Goal: Communication & Community: Ask a question

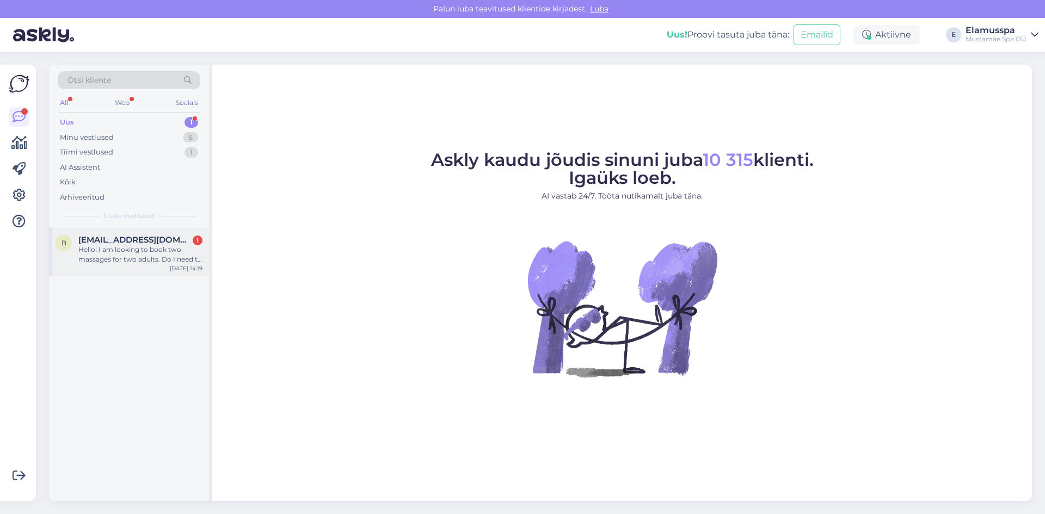
click at [160, 257] on div "Hello! I am looking to book two massages for two adults. Do I need to purchase …" at bounding box center [140, 255] width 124 height 20
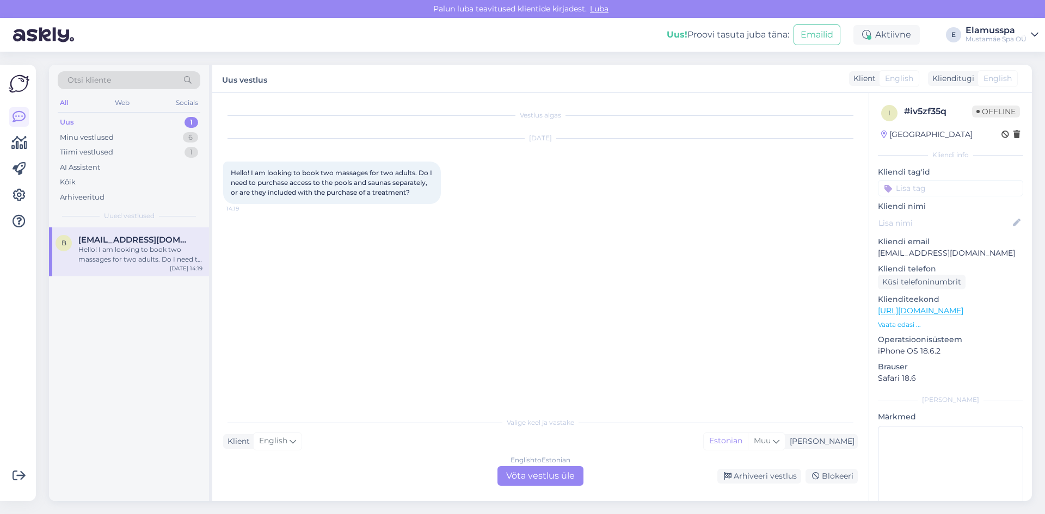
click at [531, 468] on div "English to Estonian Võta vestlus üle" at bounding box center [540, 476] width 86 height 20
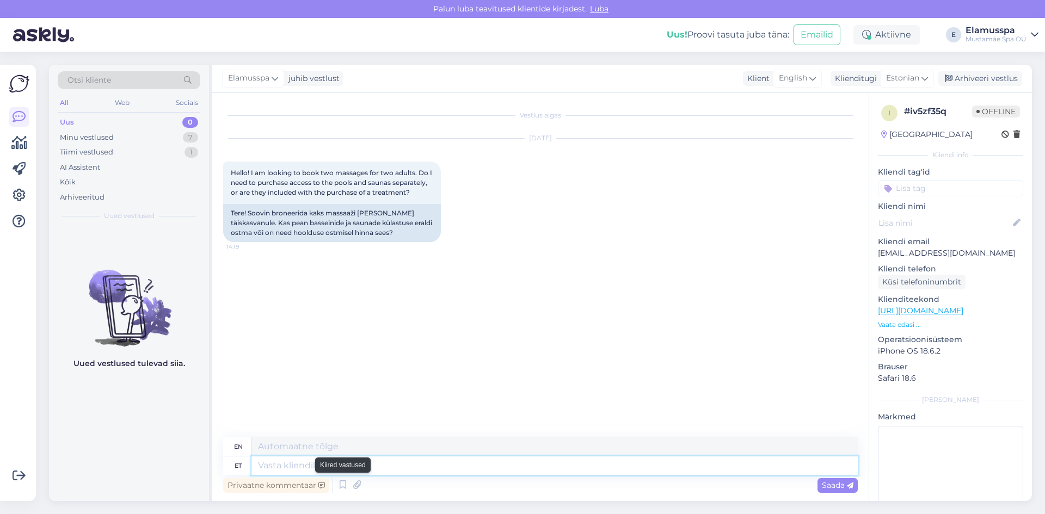
click at [331, 470] on textarea at bounding box center [554, 465] width 606 height 18
type textarea "Tere!"
type textarea "Hello!"
type textarea "Tere! spa p"
type textarea "Hello! spa"
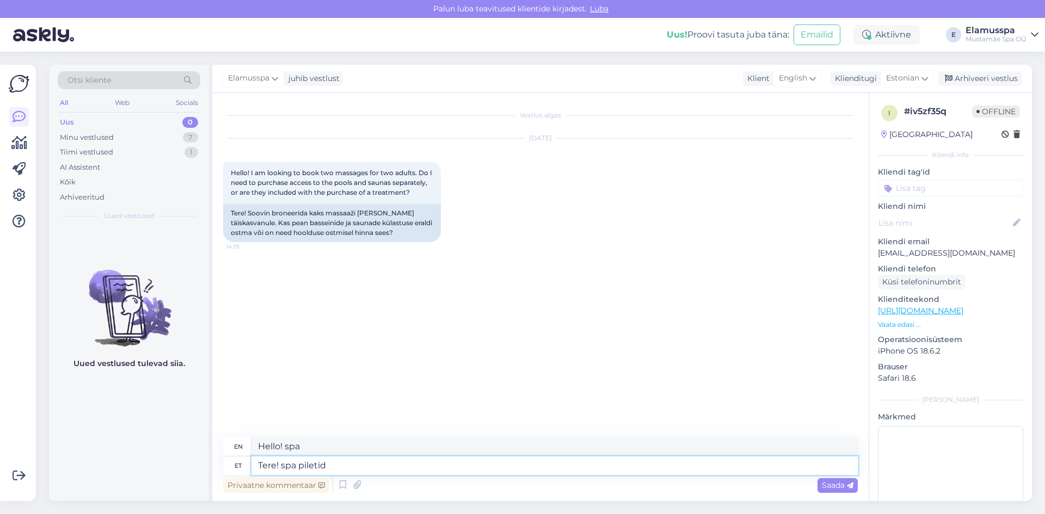
type textarea "Tere! spa piletid"
type textarea "Hello! spa tickets"
type textarea "Tere! spa piletid on"
type textarea "Hello! spa tickets are"
type textarea "Tere! spa piletid on eraldi, k"
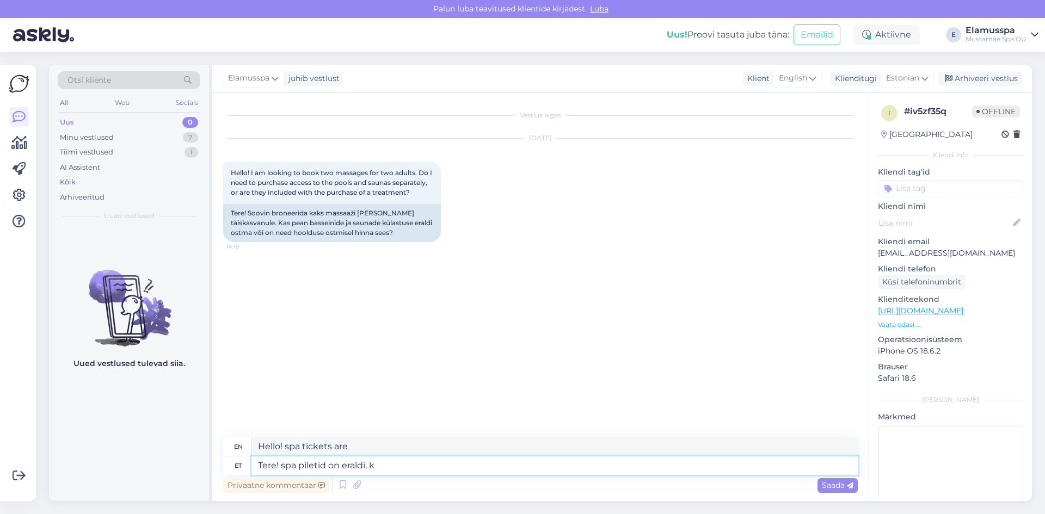
type textarea "Hello! Spa tickets are separate,"
type textarea "Tere! spa piletid on eraldi, kuigi k"
type textarea "Hi! Spa tickets are separate, though"
type textarea "Tere! spa piletid on eraldi, kuigi kui"
type textarea "Hello! Spa tickets are separate, although if"
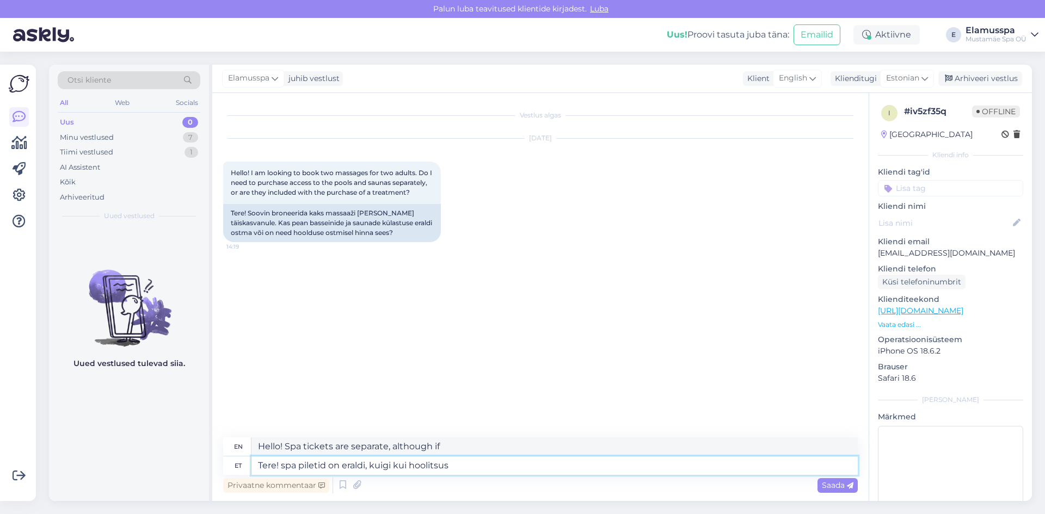
type textarea "Tere! spa piletid on eraldi, kuigi kui hoolitsus o"
type textarea "Hello! Spa tickets are separate, although if the treatment"
type textarea "Tere! spa piletid on eraldi, kuigi kui hoolitsus on ü"
type textarea "Hello! Spa tickets are separate, although if the treatment is"
type textarea "Tere! spa piletid on eraldi, kuigi kui hoolitsus on üle"
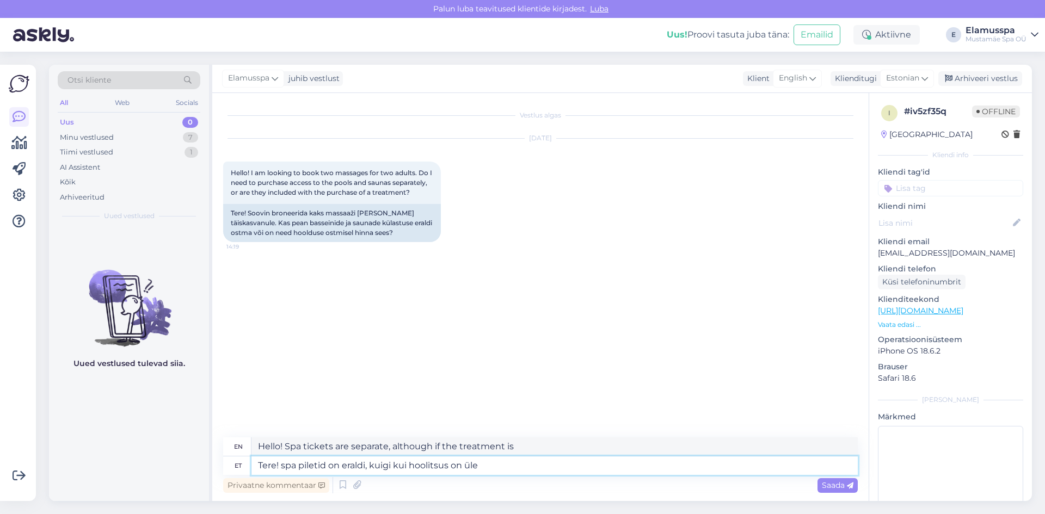
type textarea "Hello! Spa tickets are separate, although once the treatment is over"
type textarea "Tere! spa piletid on eraldi, kuigi kui hoolitsus on üle 45min,"
type textarea "Hello! Spa tickets are separate, although if the treatment is over 45min"
type textarea "Tere! spa piletid on eraldi, kuigi kui hoolitsus on üle 45min, si"
type textarea "Hello! Spa tickets are separate, although if the treatment is over 45min,"
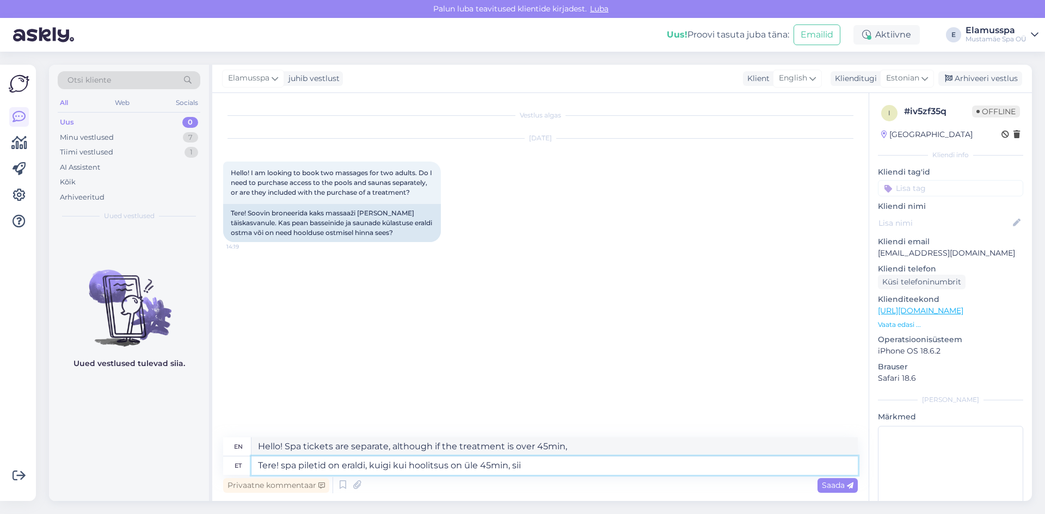
type textarea "Tere! spa piletid on eraldi, kuigi kui hoolitsus on üle 45min, siis"
type textarea "Hello! Spa tickets are separate, although if the treatment is longer than 45 mi…"
type textarea "Tere! spa piletid on eraldi, kuigi kui hoolitsus on üle 45min, siis s"
type textarea "Hello! Spa tickets are separate, although if the treatment is over 45 minutes, …"
type textarea "Tere! spa piletid on eraldi, kuigi kui hoolitsus on üle 45min, siis spaakülastu…"
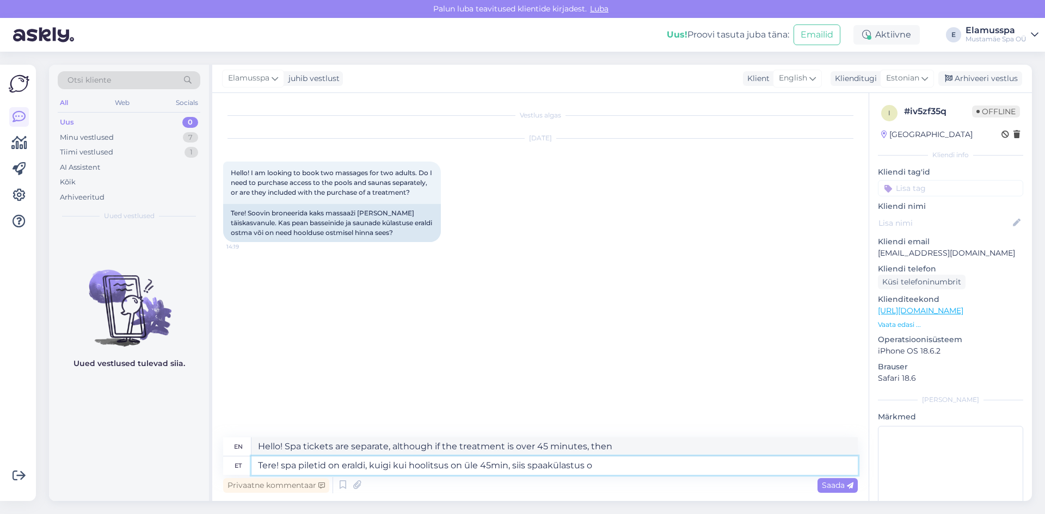
type textarea "Hello! Spa tickets are separate, although if the treatment is over 45 minutes, …"
type textarea "Tere! spa piletid on eraldi, kuigi kui hoolitsus on üle 45min, siis spaakülastu…"
type textarea "Hello! Spa tickets are separate, although if the treatment is over 45 minutes, …"
type textarea "Tere! spa piletid on eraldi, kuigi kui hoolitsus on üle 45min, siis spaakülastu…"
type textarea "Hello! Spa tickets are separate, although if the treatment is over 45 minutes, …"
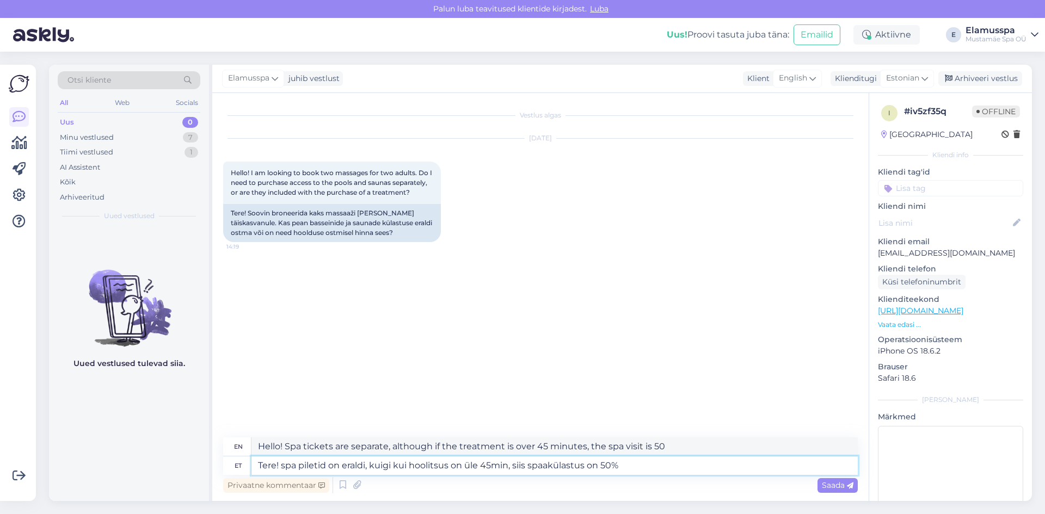
type textarea "Tere! spa piletid on eraldi, kuigi kui hoolitsus on üle 45min, siis spaakülastu…"
type textarea "Hello! Spa tickets are separate, although if the treatment is over 45min, the s…"
type textarea "Tere! spa piletid on eraldi, kuigi kui hoolitsus on üle 45min, siis spaakülastu…"
type textarea "Hello! Spa tickets are separate, although if the treatment is over 45 minutes, …"
click at [445, 466] on textarea "Tere! spa piletid on eraldi, kuigi kui hoolitsus on üle 45min, siis spaakülastu…" at bounding box center [554, 465] width 606 height 18
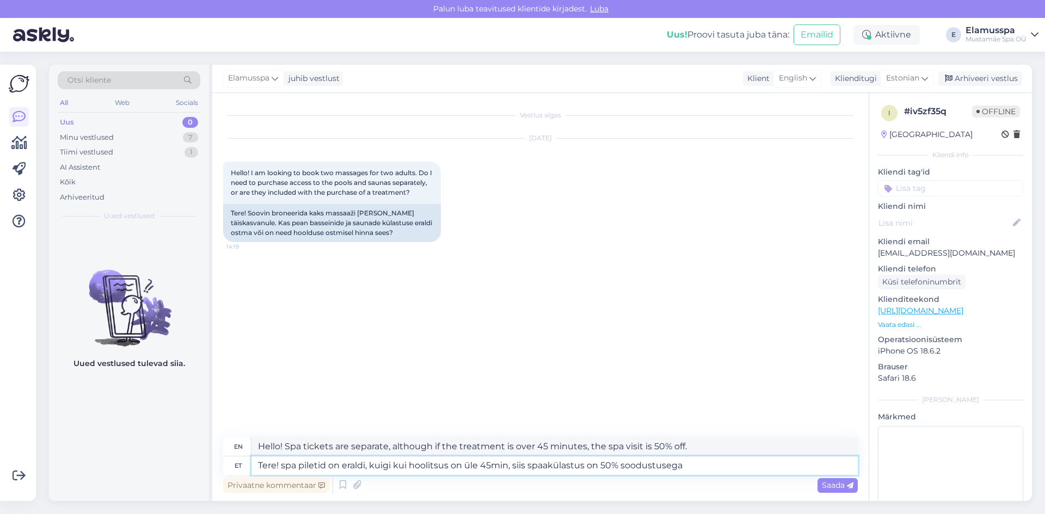
click at [385, 466] on textarea "Tere! spa piletid on eraldi, kuigi kui hoolitsus on üle 45min, siis spaakülastu…" at bounding box center [554, 465] width 606 height 18
click at [385, 467] on textarea "Tere! spa piletid on eraldi, kuigi kui hoolitsus on üle 45min, siis spaakülastu…" at bounding box center [554, 465] width 606 height 18
click at [520, 472] on textarea "Tere! spa piletid on eraldi, kuigi kui hoolitsus on üle 45min, siis spaakülastu…" at bounding box center [554, 465] width 606 height 18
click at [709, 472] on textarea "Tere! spa piletid on eraldi, kuigi kui hoolitsus on üle 45min, siis spaakülastu…" at bounding box center [554, 465] width 606 height 18
type textarea "Tere! spa piletid on eraldi, kuigi kui hoolitsus on üle 45min, siis spaakülastu…"
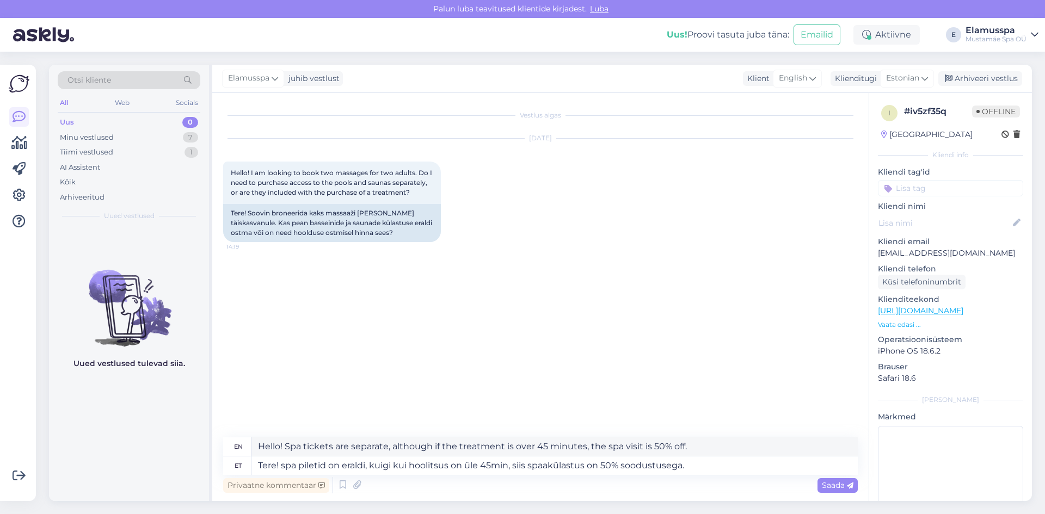
drag, startPoint x: 838, startPoint y: 483, endPoint x: 776, endPoint y: 368, distance: 131.0
click at [776, 368] on div "Vestlus algas [DATE] Hello! I am looking to book two massages for two adults. D…" at bounding box center [540, 297] width 656 height 408
click at [824, 488] on span "Saada" at bounding box center [838, 485] width 32 height 10
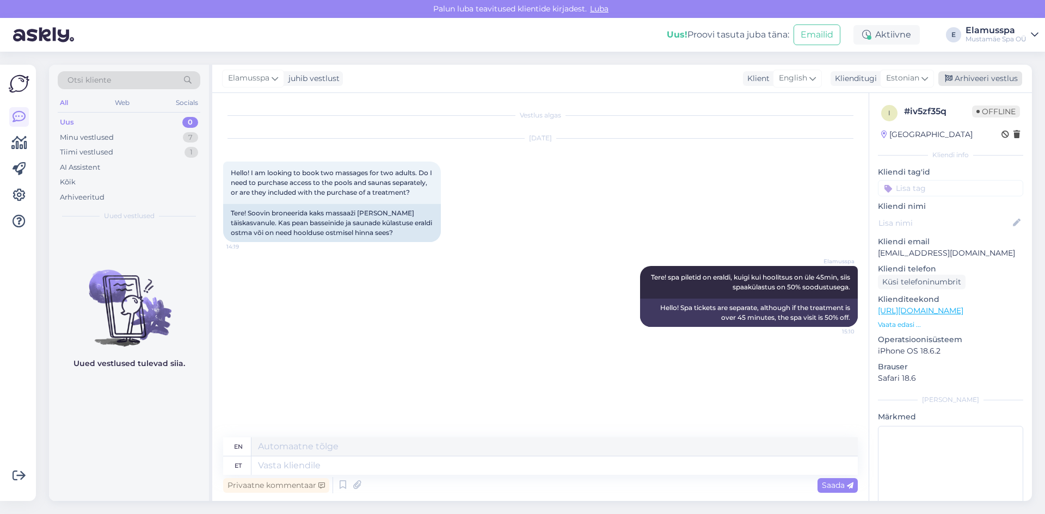
click at [968, 76] on div "Arhiveeri vestlus" at bounding box center [980, 78] width 84 height 15
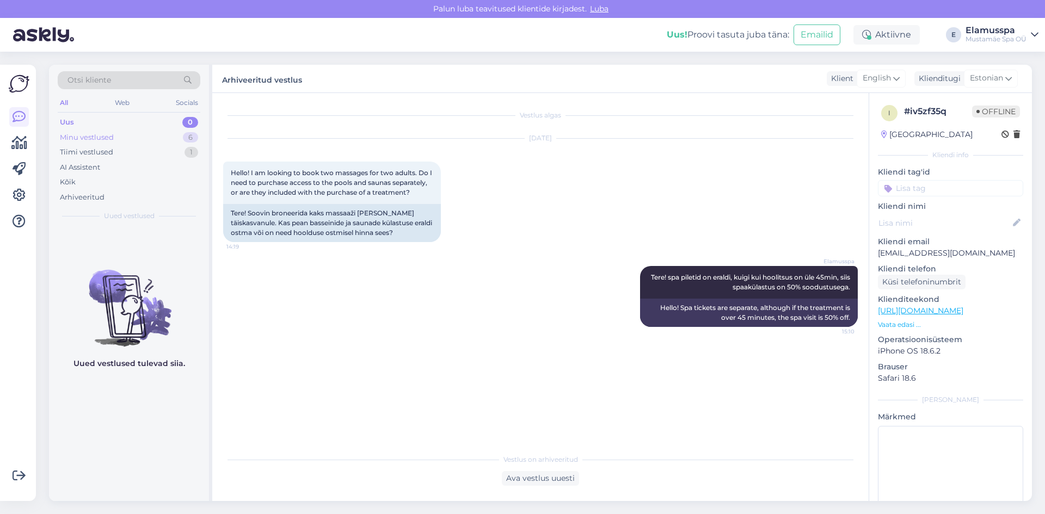
click at [196, 133] on div "6" at bounding box center [190, 137] width 15 height 11
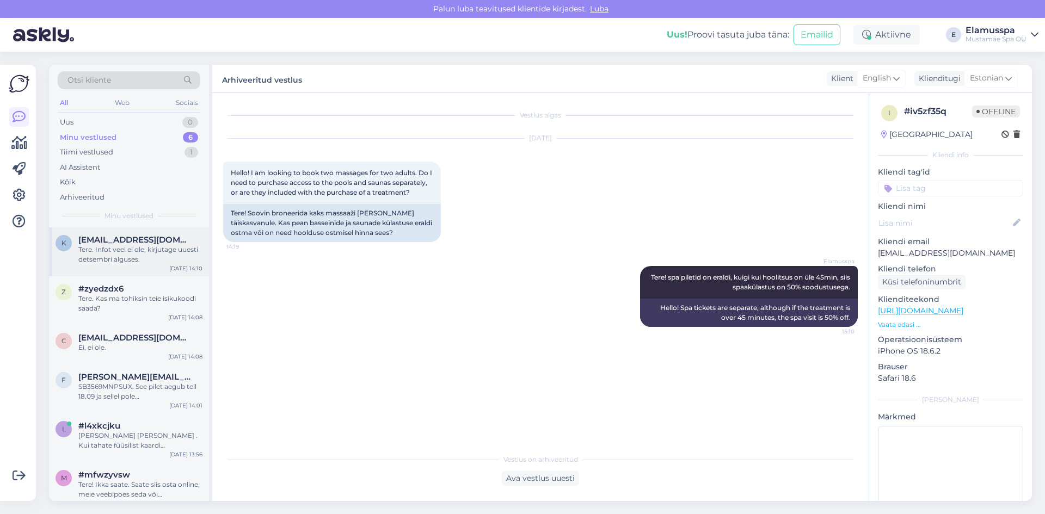
click at [158, 256] on div "Tere. Infot veel ei ole, kirjutage uuesti detsembri alguses." at bounding box center [140, 255] width 124 height 20
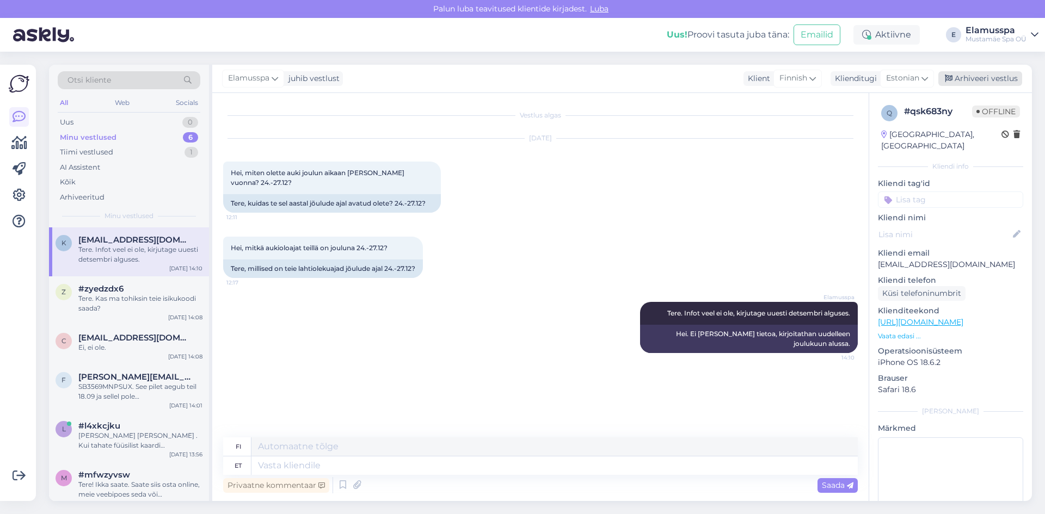
click at [989, 79] on div "Arhiveeri vestlus" at bounding box center [980, 78] width 84 height 15
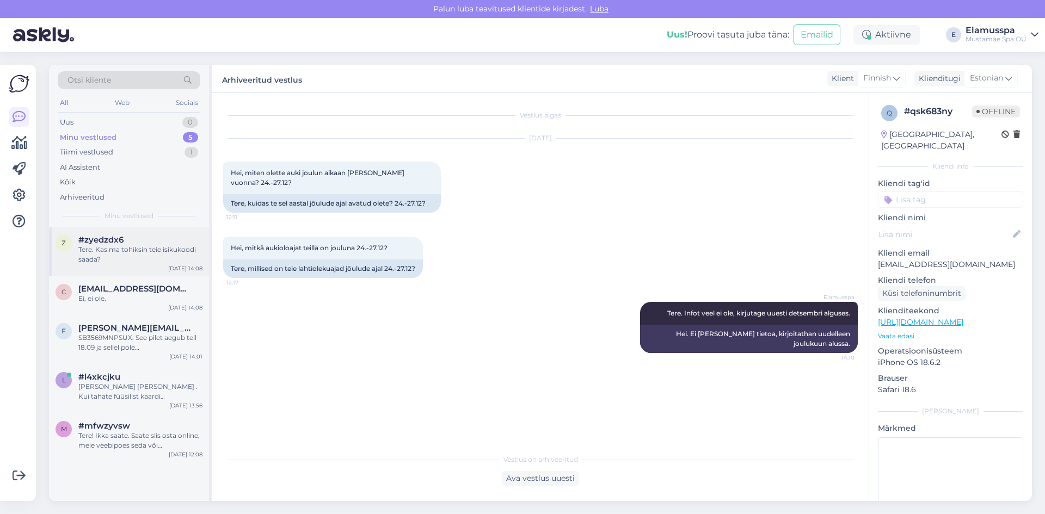
click at [113, 258] on div "Tere. Kas ma tohiksin teie isikukoodi saada?" at bounding box center [140, 255] width 124 height 20
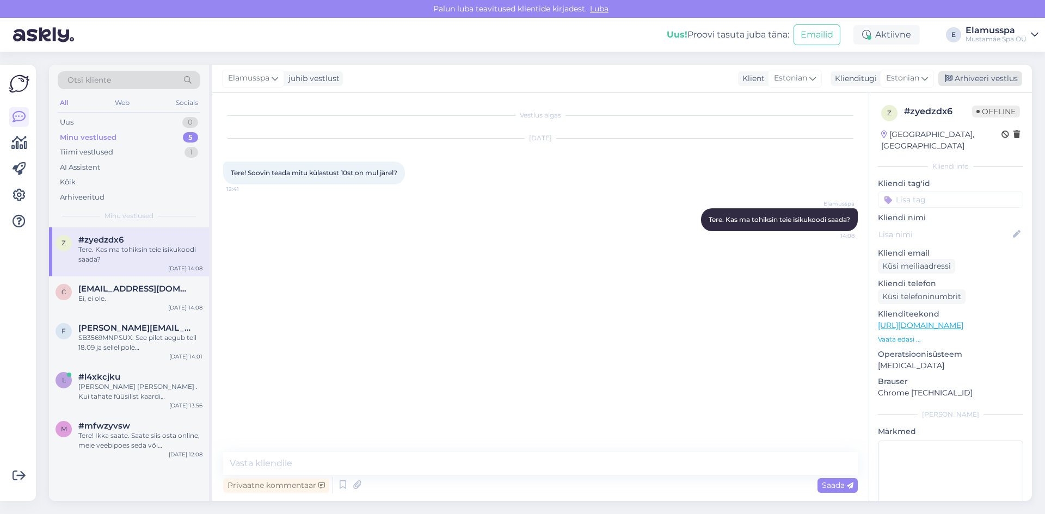
click at [967, 84] on div "Arhiveeri vestlus" at bounding box center [980, 78] width 84 height 15
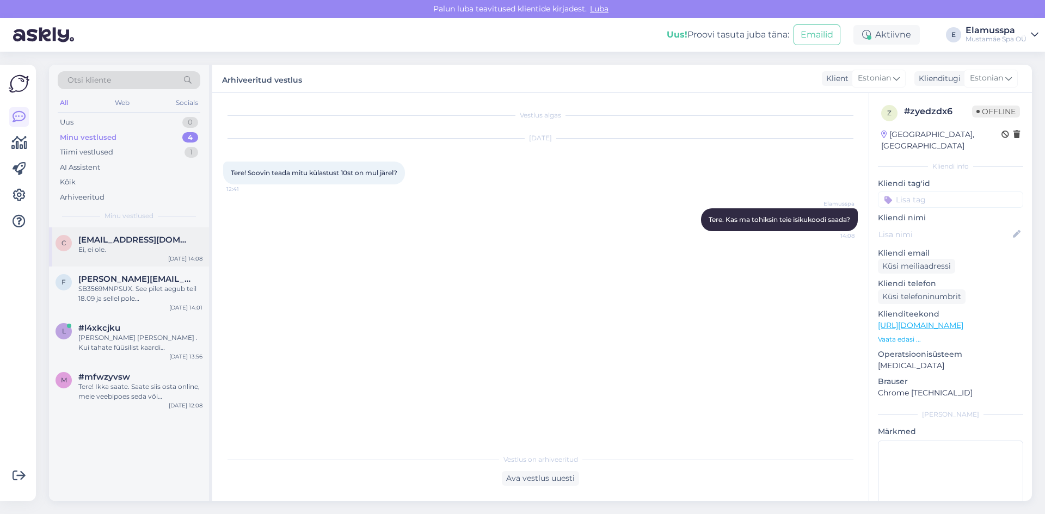
click at [97, 245] on div "Ei, ei ole." at bounding box center [140, 250] width 124 height 10
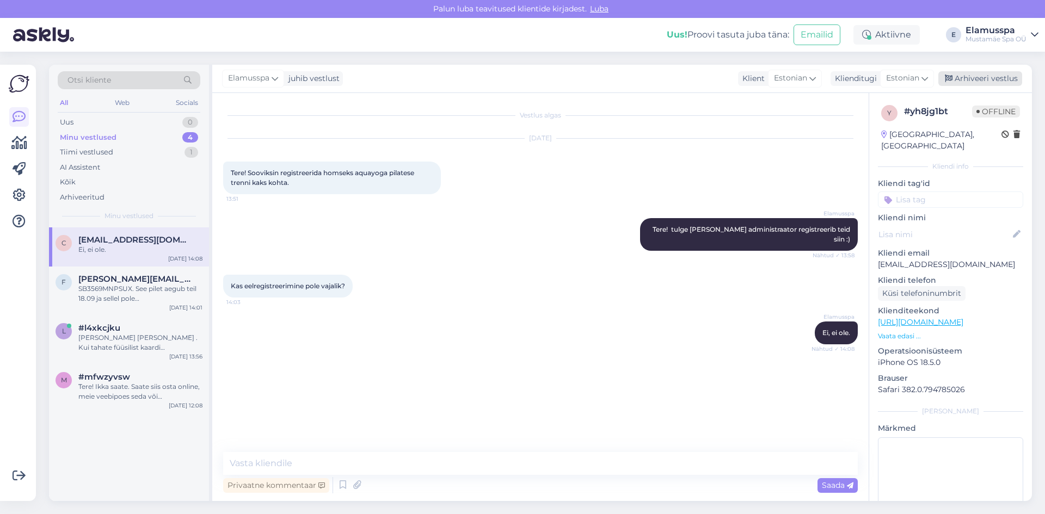
click at [998, 81] on div "Arhiveeri vestlus" at bounding box center [980, 78] width 84 height 15
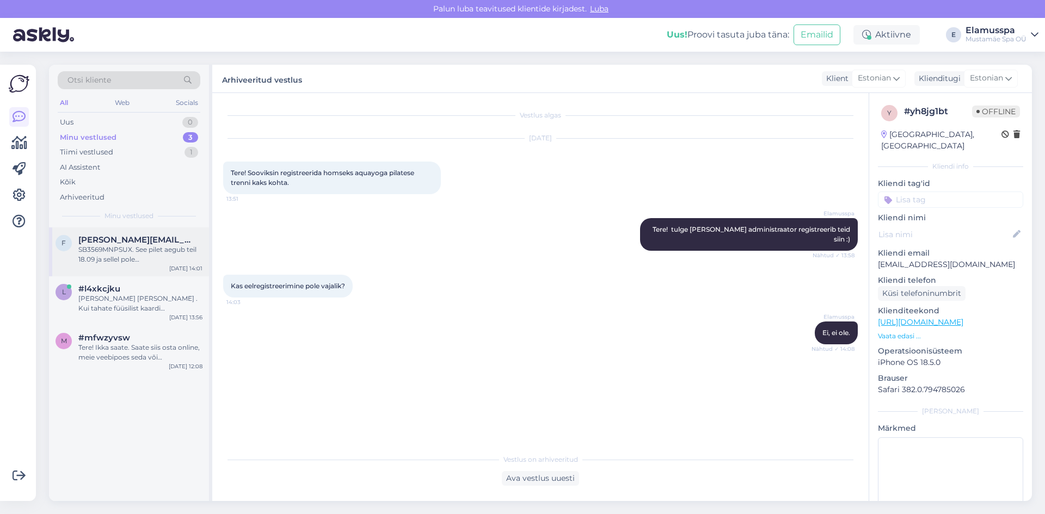
click at [120, 250] on div "SB3569MNPSUX. See pilet aegub teil 18.09 ja sellel pole võimalustpikendamiseks,…" at bounding box center [140, 255] width 124 height 20
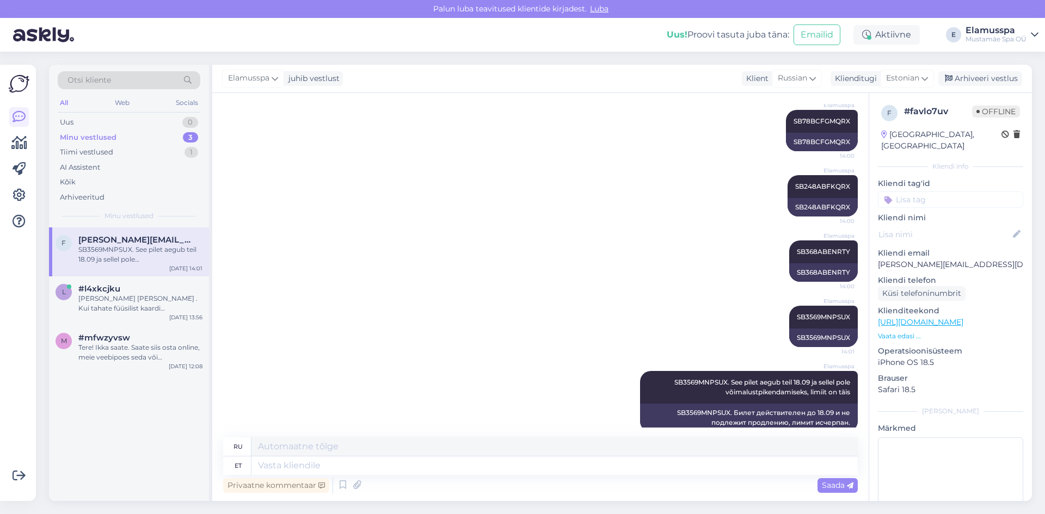
scroll to position [835, 0]
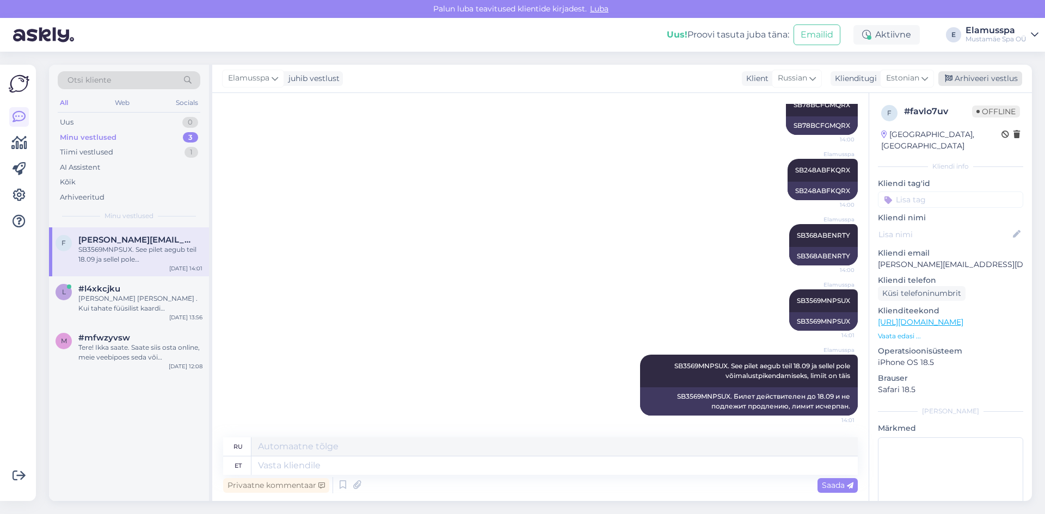
click at [975, 78] on div "Arhiveeri vestlus" at bounding box center [980, 78] width 84 height 15
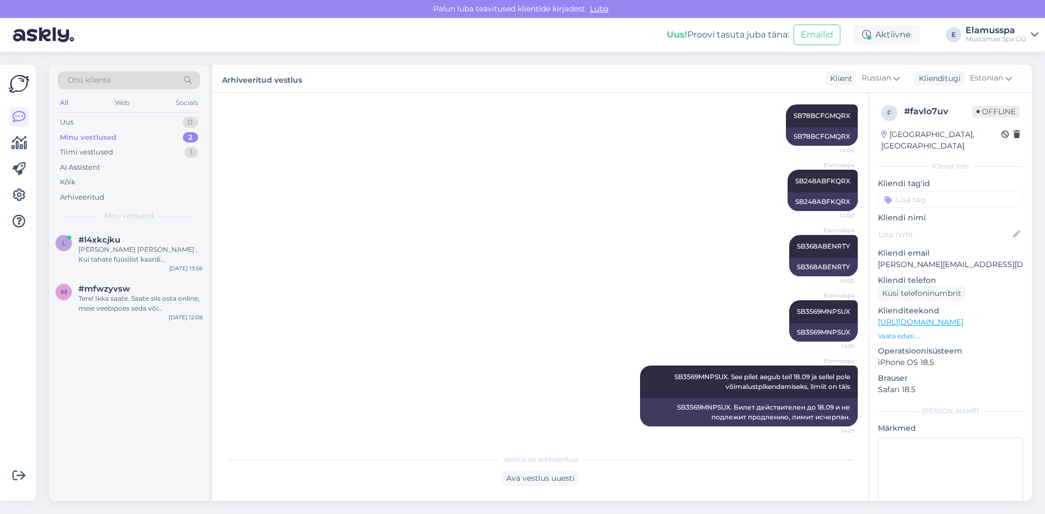
drag, startPoint x: 36, startPoint y: 267, endPoint x: 47, endPoint y: 263, distance: 11.9
click at [37, 264] on div "Võimalused Veendu, et Askly loob sulle väärtust. Sulge Ühenda FB ja IG sõnumid …" at bounding box center [21, 283] width 42 height 462
click at [95, 261] on div "[PERSON_NAME] [PERSON_NAME] . Kui tahate füüsilist kaardi [PERSON_NAME], siis […" at bounding box center [140, 255] width 124 height 20
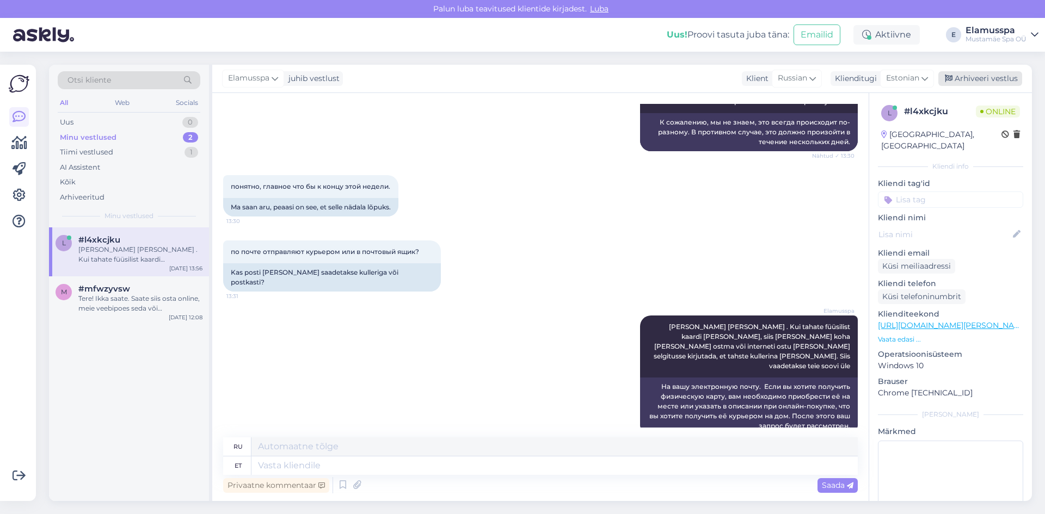
click at [965, 83] on div "Arhiveeri vestlus" at bounding box center [980, 78] width 84 height 15
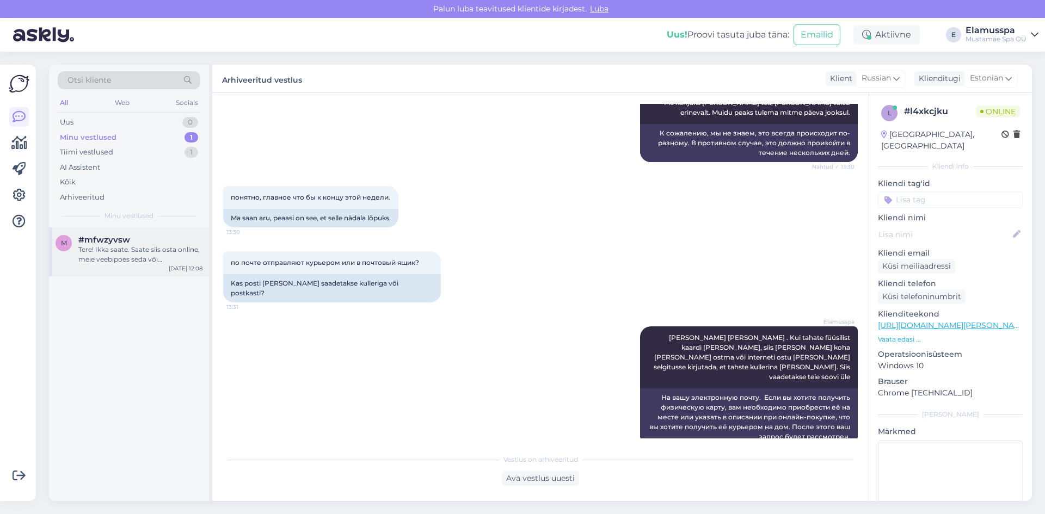
click at [122, 240] on span "#mfwzyvsw" at bounding box center [104, 240] width 52 height 10
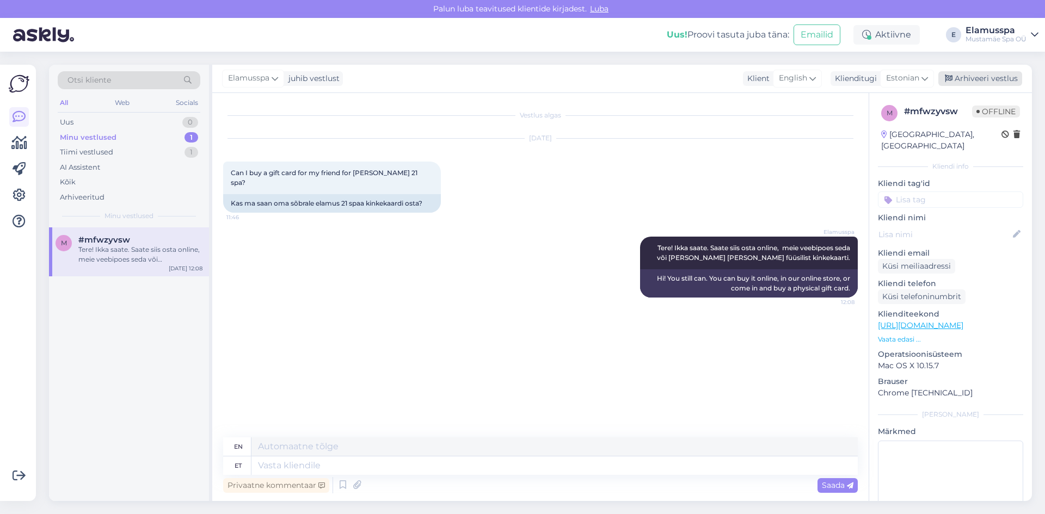
click at [957, 78] on div "Arhiveeri vestlus" at bounding box center [980, 78] width 84 height 15
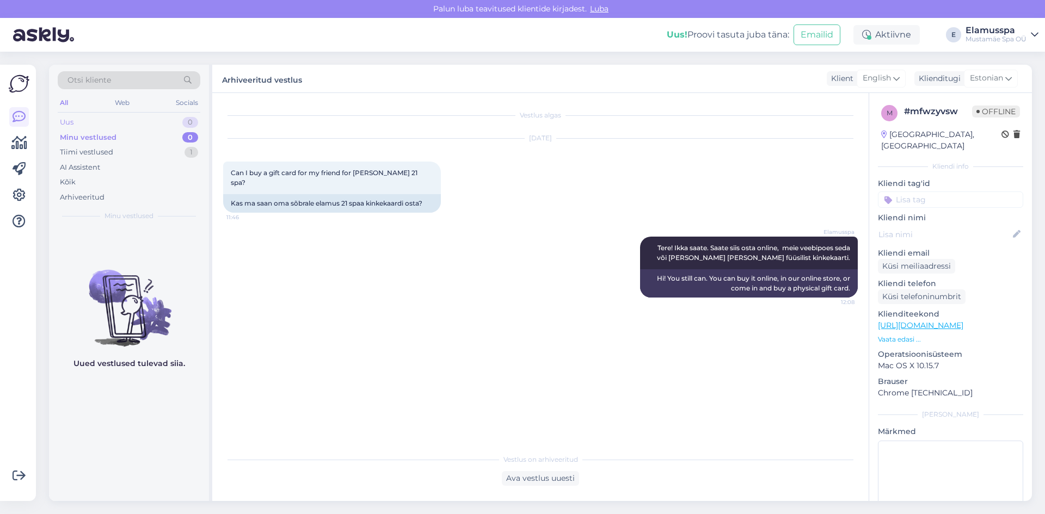
click at [163, 121] on div "Uus 0" at bounding box center [129, 122] width 143 height 15
click at [193, 158] on div "Tiimi vestlused 1" at bounding box center [129, 152] width 143 height 15
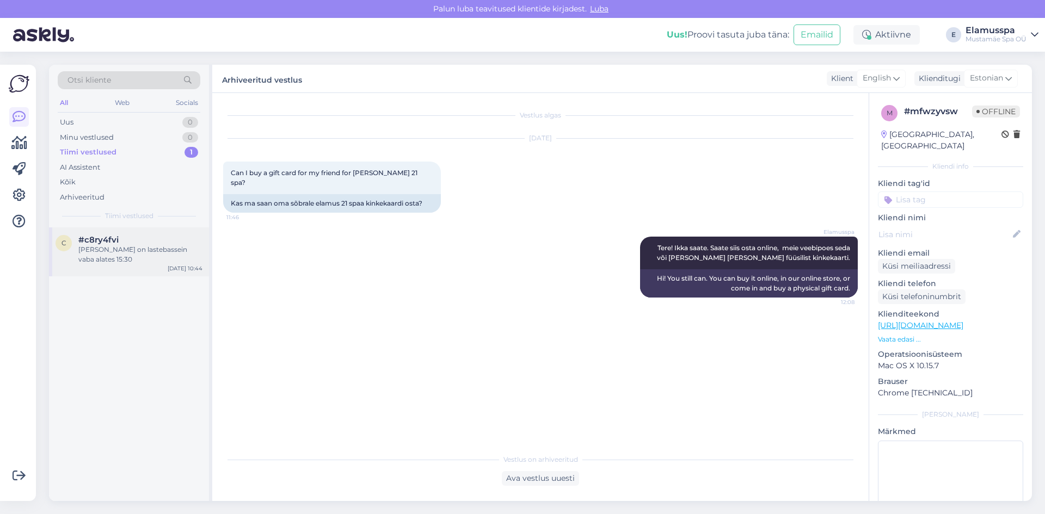
click at [138, 245] on div "[PERSON_NAME] on lastebassein vaba alates 15:30" at bounding box center [140, 255] width 124 height 20
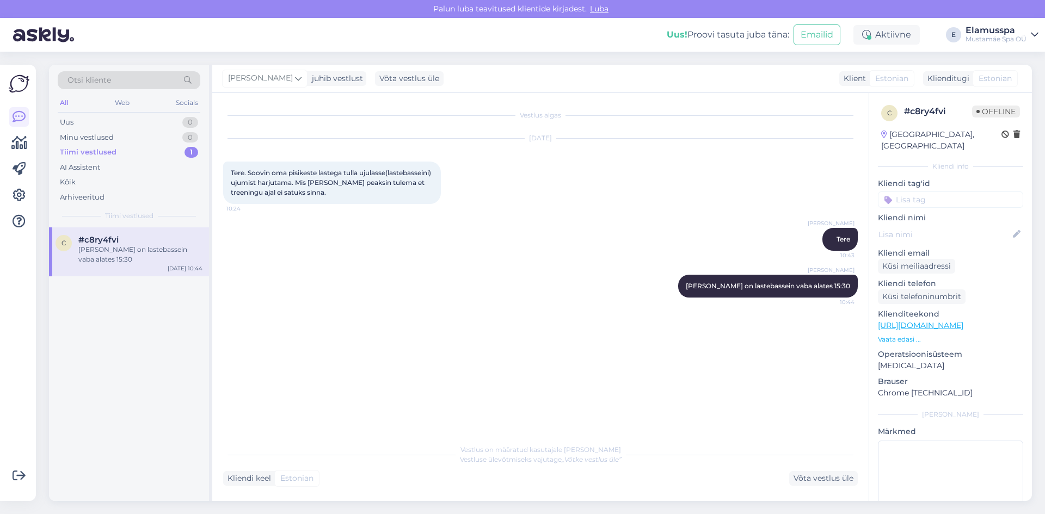
click at [989, 78] on span "Estonian" at bounding box center [994, 78] width 33 height 11
click at [141, 230] on div "c #c8ry4fvi [PERSON_NAME] on lastebassein vaba alates 15:30 [DATE] 10:44" at bounding box center [129, 251] width 160 height 49
click at [159, 126] on div "Uus 0" at bounding box center [129, 122] width 143 height 15
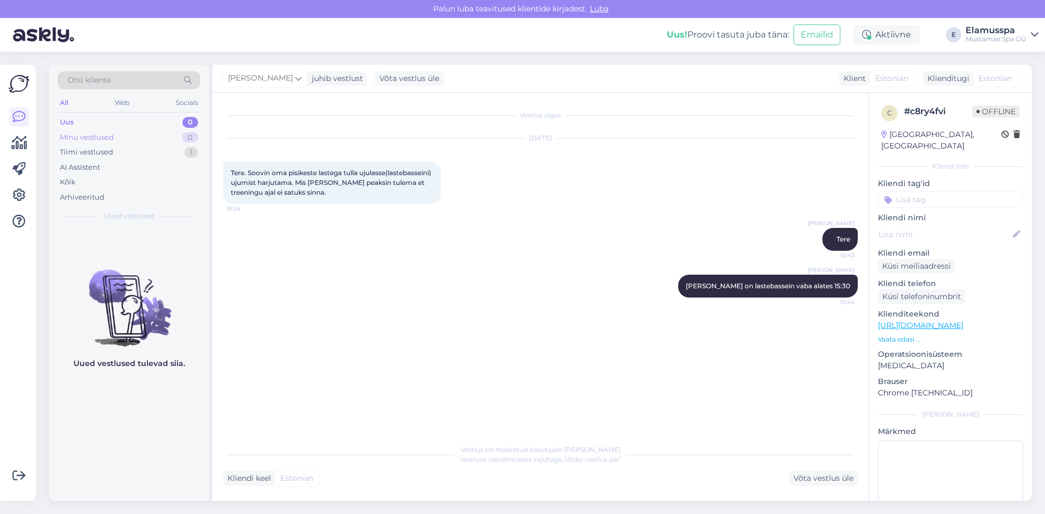
click at [158, 139] on div "Minu vestlused 0" at bounding box center [129, 137] width 143 height 15
click at [168, 152] on div "Tiimi vestlused 1" at bounding box center [129, 152] width 143 height 15
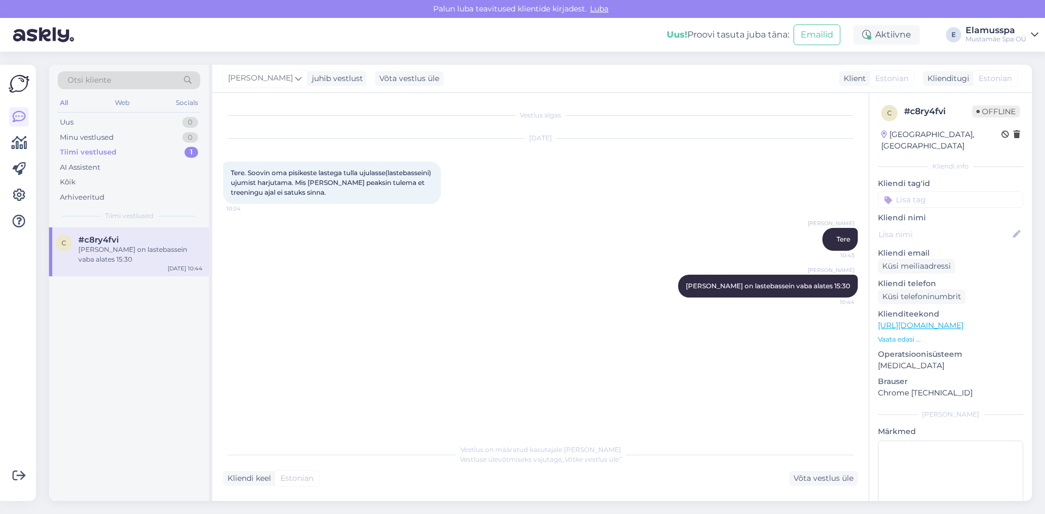
click at [141, 261] on div "c #c8ry4fvi [PERSON_NAME] on lastebassein vaba alates 15:30 [DATE] 10:44" at bounding box center [129, 251] width 160 height 49
click at [190, 123] on div "0" at bounding box center [190, 122] width 16 height 11
click at [150, 260] on div "а зачем тогда при оформлении заказа все данные покупателя, включая адрес?" at bounding box center [140, 255] width 124 height 20
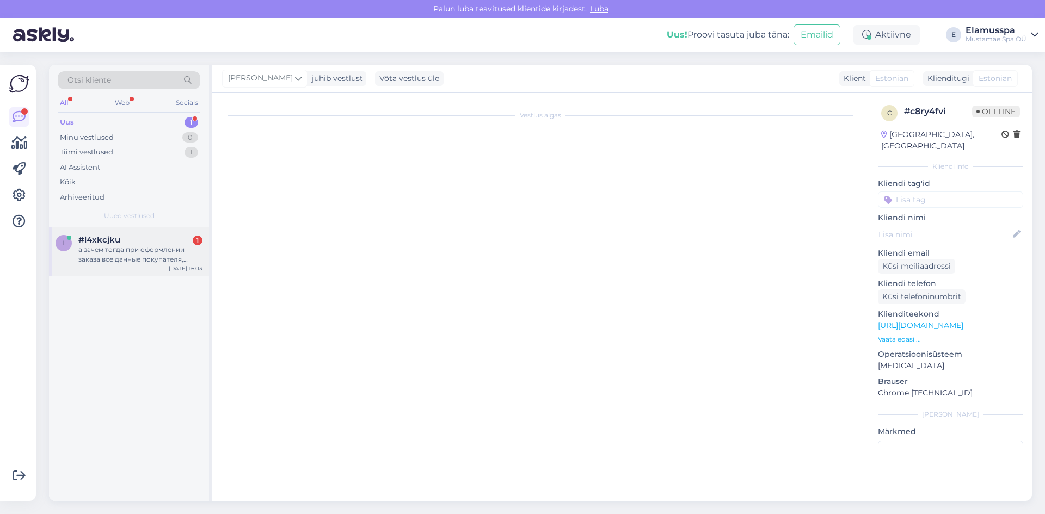
scroll to position [522, 0]
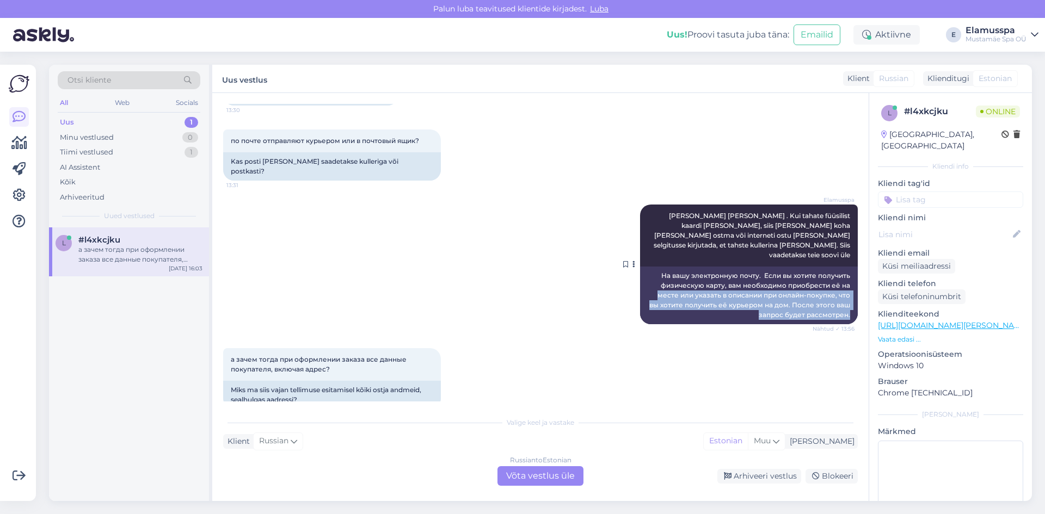
drag, startPoint x: 648, startPoint y: 275, endPoint x: 846, endPoint y: 298, distance: 199.3
click at [846, 298] on div "На вашу электронную почту. Если вы хотите получить физическую карту, вам необхо…" at bounding box center [749, 296] width 218 height 58
copy div "месте или указать в описании при онлайн-покупке, что вы хотите получить её курь…"
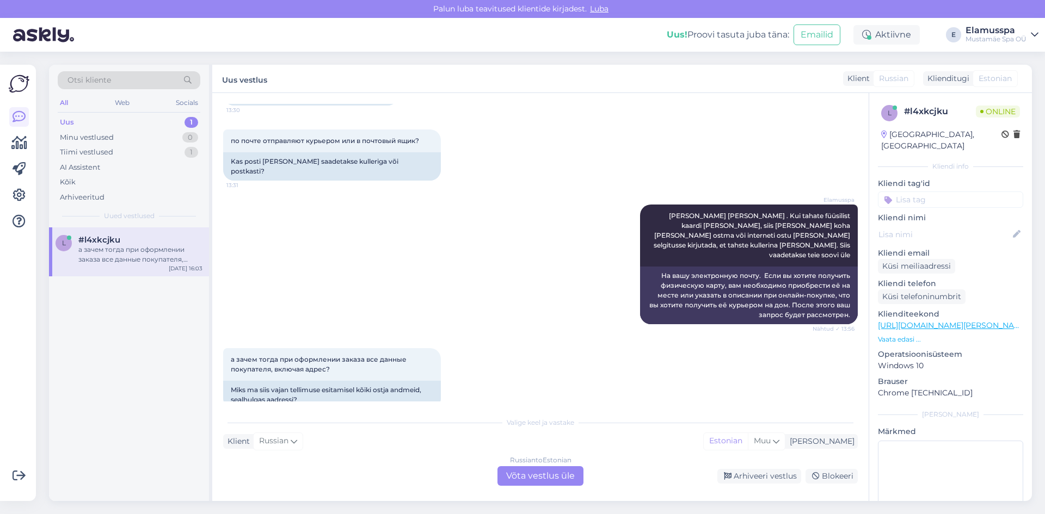
click at [529, 472] on div "Russian to Estonian Võta vestlus üle" at bounding box center [540, 476] width 86 height 20
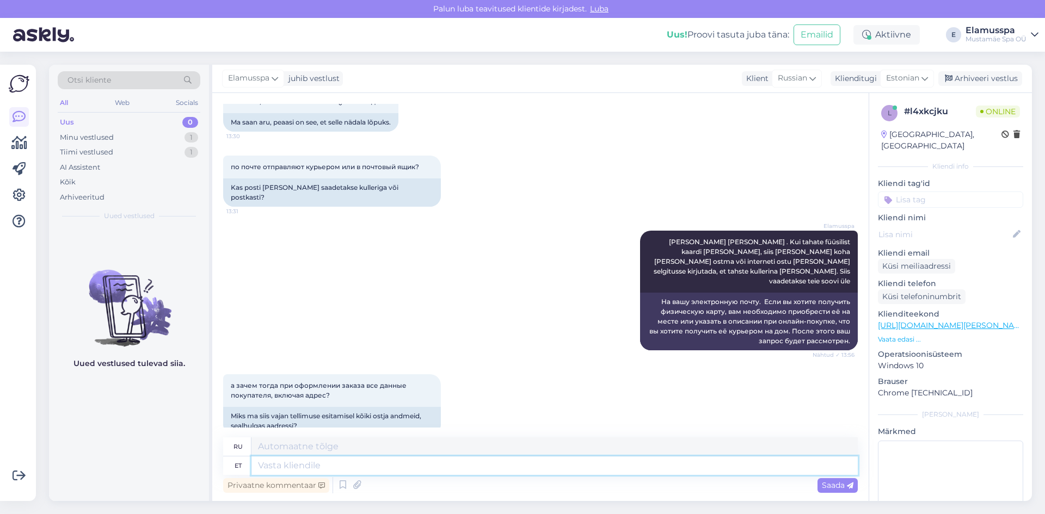
click at [511, 474] on textarea at bounding box center [554, 465] width 606 height 18
click at [496, 456] on div "ru" at bounding box center [540, 446] width 634 height 19
click at [496, 448] on textarea at bounding box center [554, 446] width 606 height 18
paste textarea "месте или указать в описании при онлайн-покупке, что вы хотите получить её курь…"
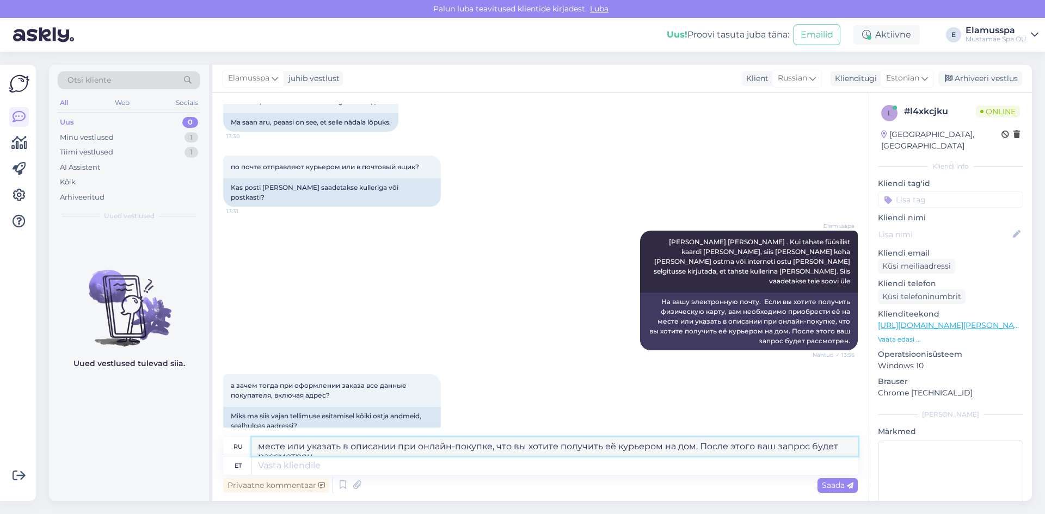
scroll to position [505, 0]
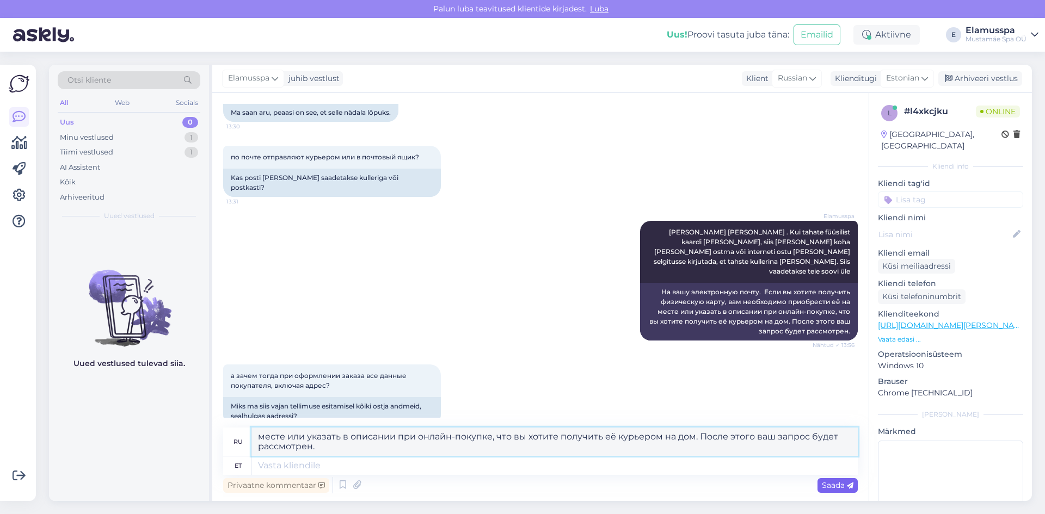
type textarea "месте или указать в описании при онлайн-покупке, что вы хотите получить её курь…"
click at [847, 486] on icon at bounding box center [850, 486] width 7 height 7
click at [849, 486] on icon at bounding box center [850, 486] width 7 height 7
click at [847, 483] on icon at bounding box center [850, 486] width 7 height 7
click at [601, 495] on div "Otsi kliente All Web Socials Uus 0 Minu vestlused 1 Tiimi vestlused 1 AI Assist…" at bounding box center [543, 283] width 1002 height 462
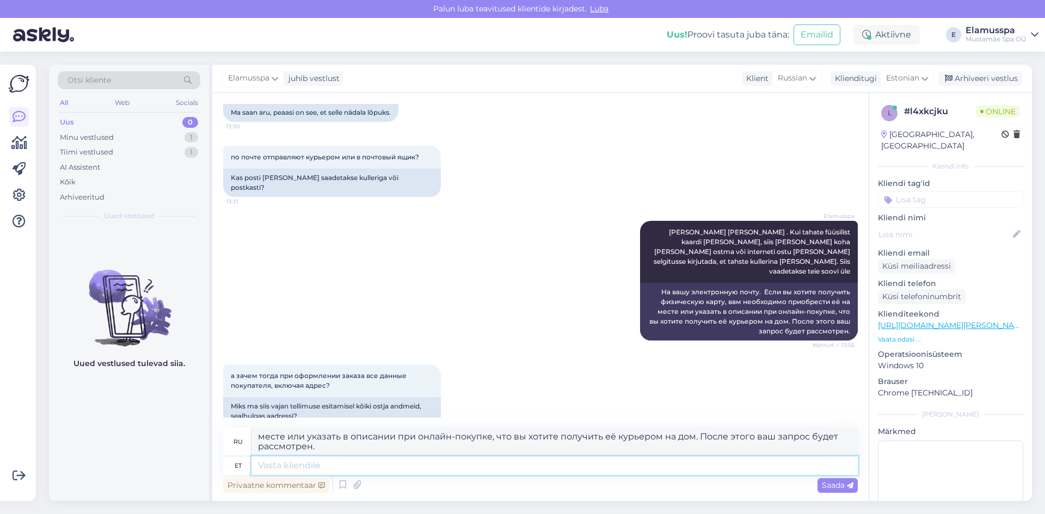
click at [632, 458] on textarea at bounding box center [554, 465] width 606 height 18
paste textarea "месте или указать в описании при онлайн-покупке, что вы хотите получить её курь…"
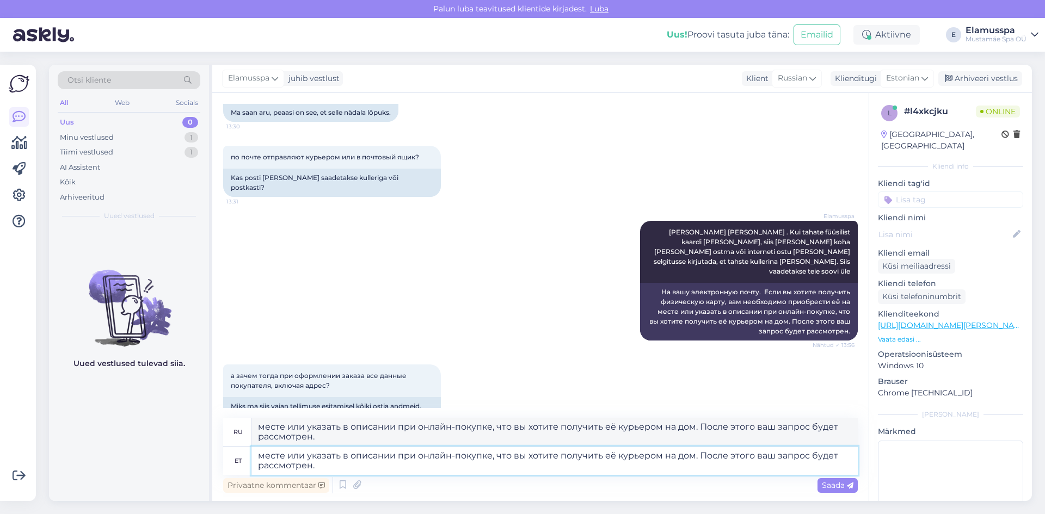
scroll to position [515, 0]
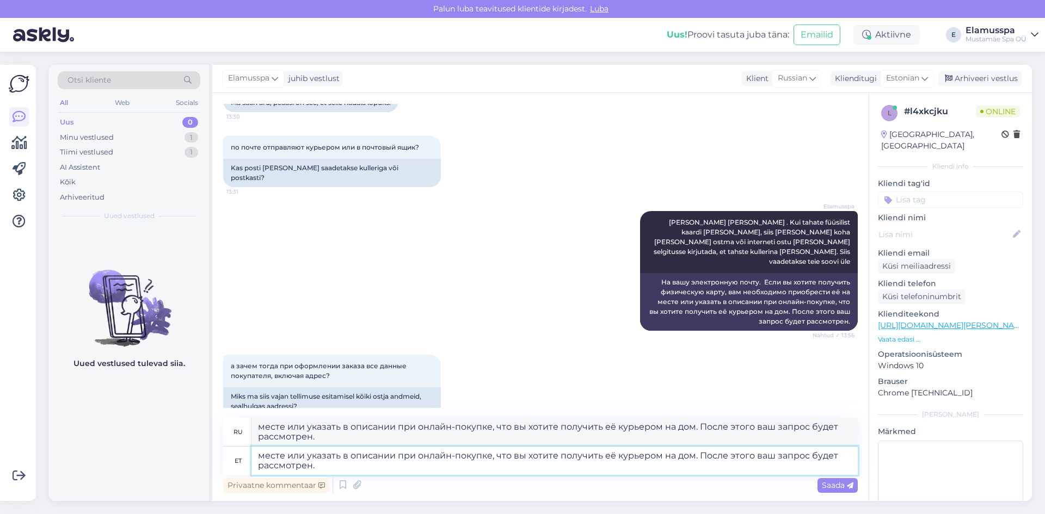
type textarea "месте или указать в описании при онлайн-покупке, что вы хотите получить её курь…"
drag, startPoint x: 386, startPoint y: 431, endPoint x: 319, endPoint y: 431, distance: 66.4
click at [209, 442] on div "Otsi kliente All Web Socials Uus 0 Minu vestlused 1 Tiimi vestlused 1 AI Assist…" at bounding box center [540, 283] width 983 height 436
type textarea "Место или производство в магазине при онлайн-покупке, что вы хотите ответить ей…"
drag, startPoint x: 324, startPoint y: 430, endPoint x: 340, endPoint y: 437, distance: 17.8
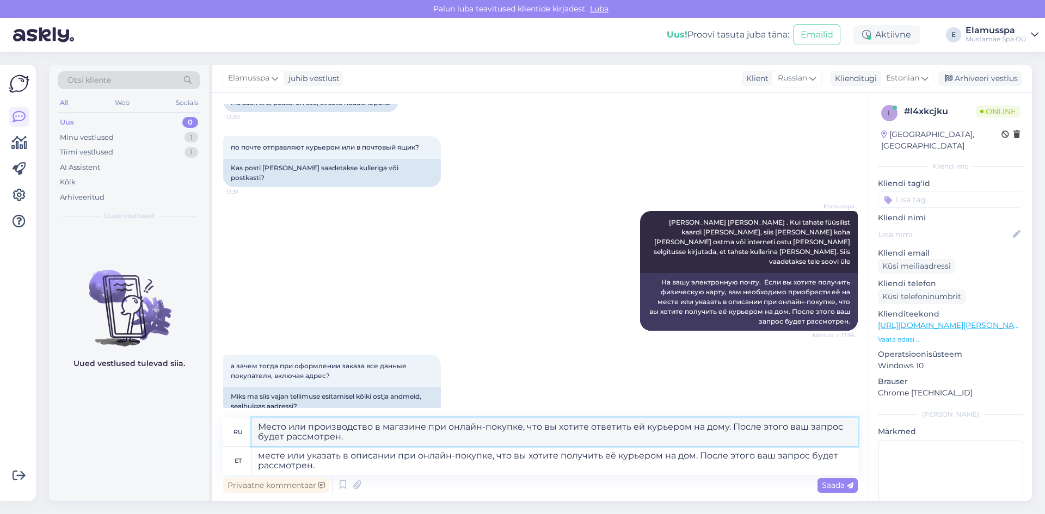
click at [326, 430] on textarea "Место или производство в магазине при онлайн-покупке, что вы хотите ответить ей…" at bounding box center [554, 432] width 606 height 28
drag, startPoint x: 355, startPoint y: 442, endPoint x: 177, endPoint y: 368, distance: 192.0
click at [177, 368] on div "Otsi kliente All Web Socials Uus 0 Minu vestlused 1 Tiimi vestlused 1 AI Assist…" at bounding box center [540, 283] width 983 height 436
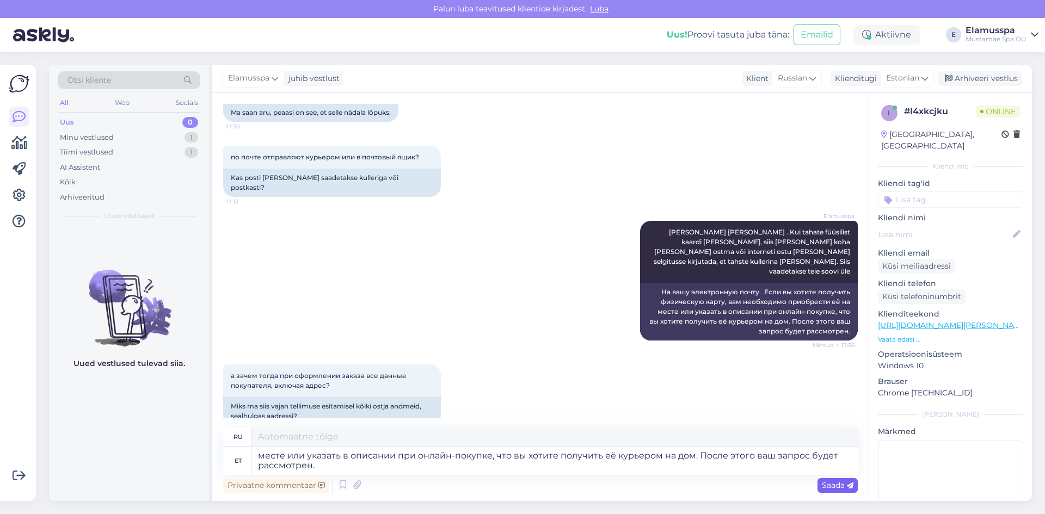
click at [829, 481] on span "Saada" at bounding box center [838, 485] width 32 height 10
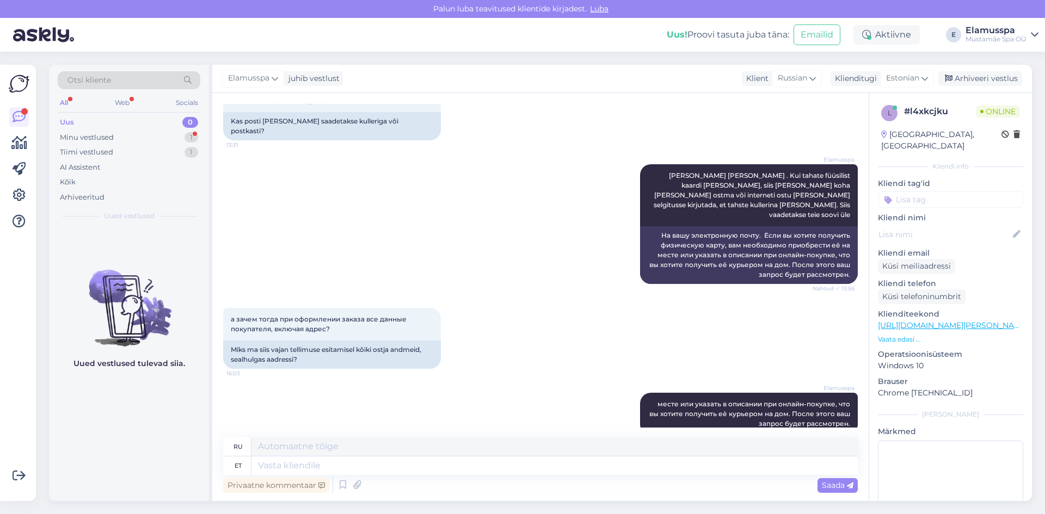
scroll to position [732, 0]
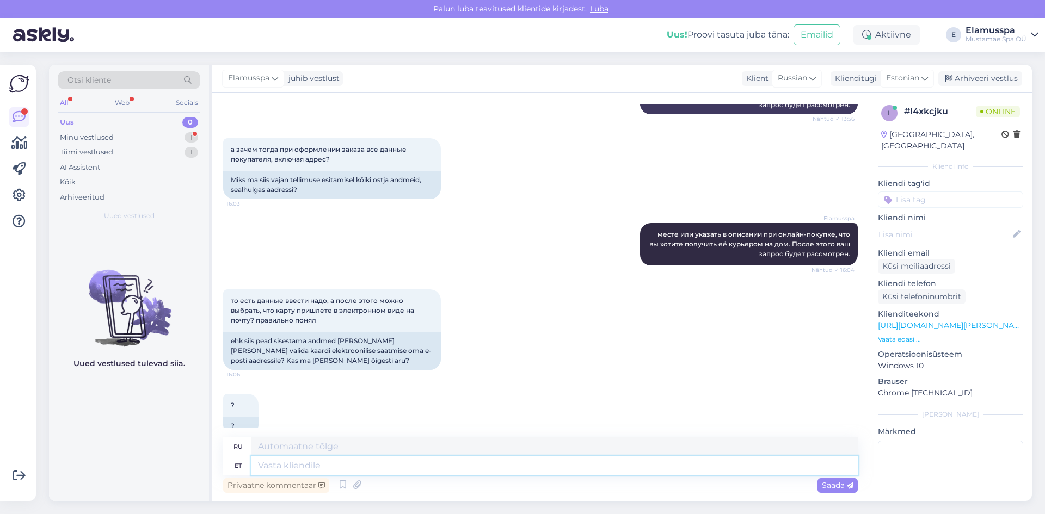
click at [341, 458] on textarea at bounding box center [554, 465] width 606 height 18
type textarea "N"
type textarea "[PERSON_NAME]"
type textarea "Neid d"
type textarea "Их"
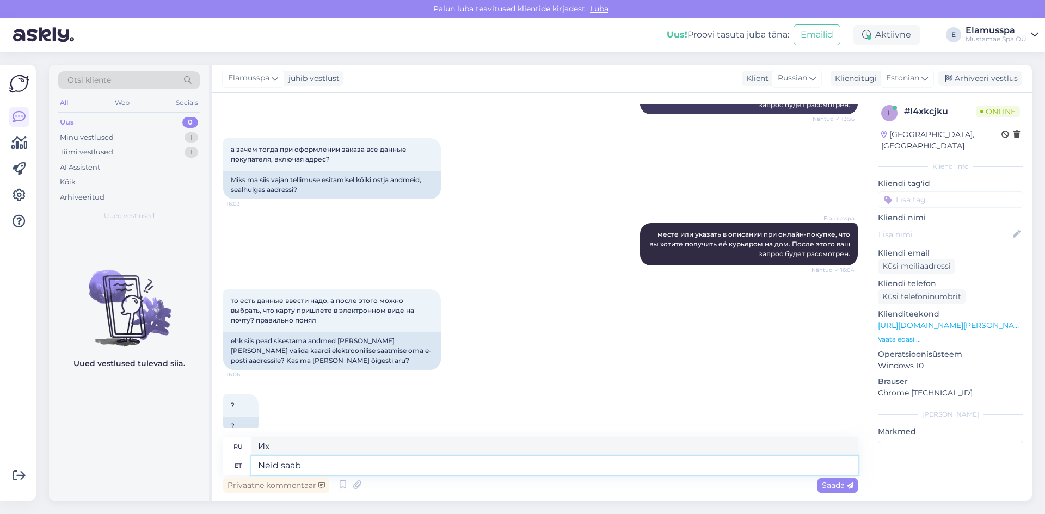
type textarea "Neid saab t"
type textarea "Они могут быть"
type textarea "Neid saab tellida n"
type textarea "Их можно заказать"
type textarea "Neid saab tellida nii ko"
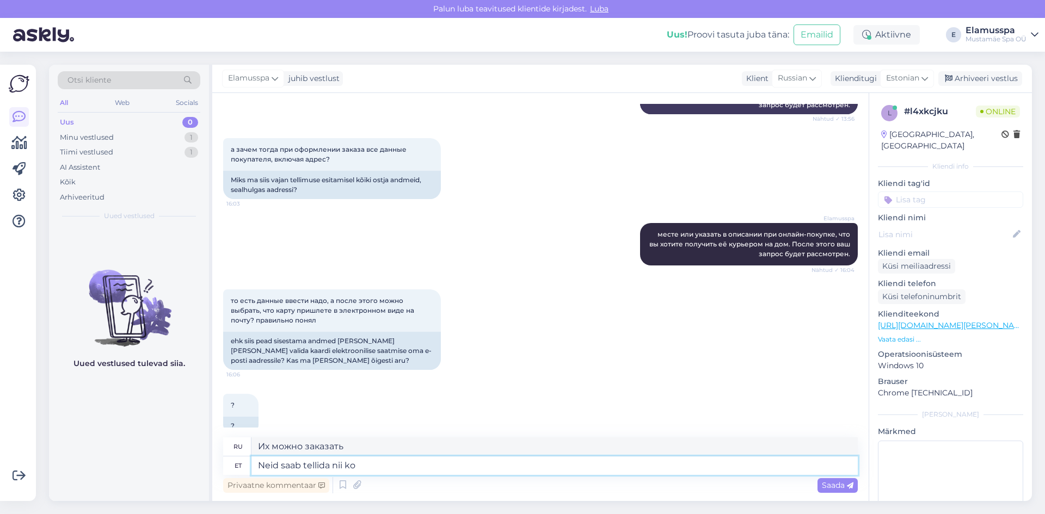
type textarea "Их можно заказать следующим образом:"
type textarea "Neid saab tellida nii koju ku"
type textarea "Их можно заказать как на дом"
type textarea "Neid saab tellida nii koju kui k"
type textarea "Их можно заказать как на дом, так и"
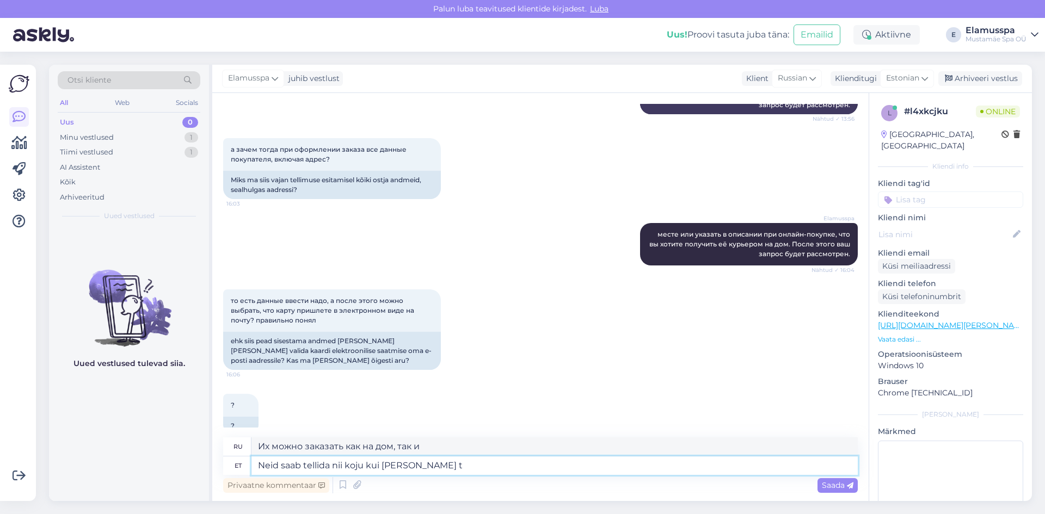
type textarea "Neid saab tellida nii koju kui [PERSON_NAME] te"
type textarea "Их можно заказать как на дом, так и по почте."
type textarea "Neid saab tellida nii koju kui [PERSON_NAME]."
type textarea "Их можно заказать как на дом, так и по электронной почте."
type textarea "Neid saab tellida nii koju kui [PERSON_NAME]. [PERSON_NAME] s"
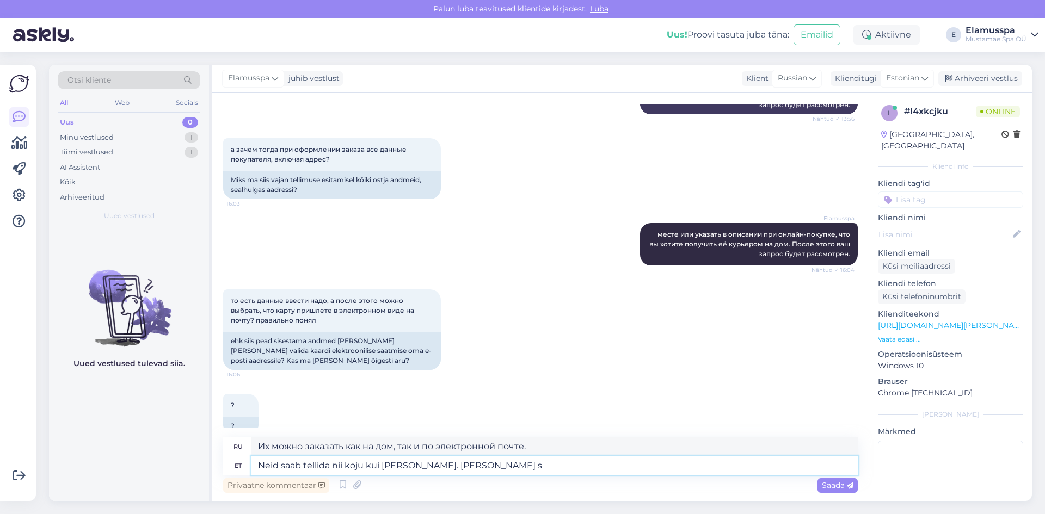
type textarea "Их можно заказать как на дом, так и по почте. Вам необходимо"
type textarea "Neid saab tellida nii koju kui [PERSON_NAME]. [PERSON_NAME] selgitusse ki"
type textarea "Их можно заказать как на дом, так и по почте. Вам необходимо объяснить"
type textarea "Neid saab tellida nii koju kui [PERSON_NAME]. [PERSON_NAME] selgitusse kirjutama"
type textarea "Их можно заказать как на дом, так и по электронной почте. Необходимо указать в …"
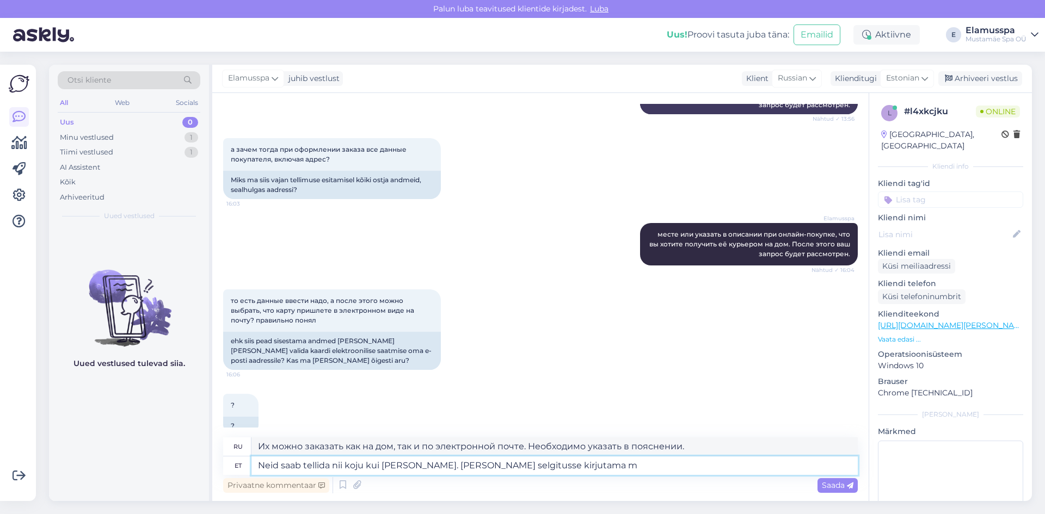
type textarea "Neid saab tellida nii koju kui [PERSON_NAME]. [PERSON_NAME] selgitusse kirjutam…"
type textarea "Их можно заказать как на дом, так и по электронной почте. В описании обязательн…"
type textarea "Neid saab tellida nii koju kui [PERSON_NAME]. [PERSON_NAME] selgitusse kirjutama"
type textarea "Их можно заказать как на дом, так и по электронной почте. Необходимо указать в …"
type textarea "Neid saab tellida nii koju kui [PERSON_NAME]. [PERSON_NAME] selgitusse kirjutam…"
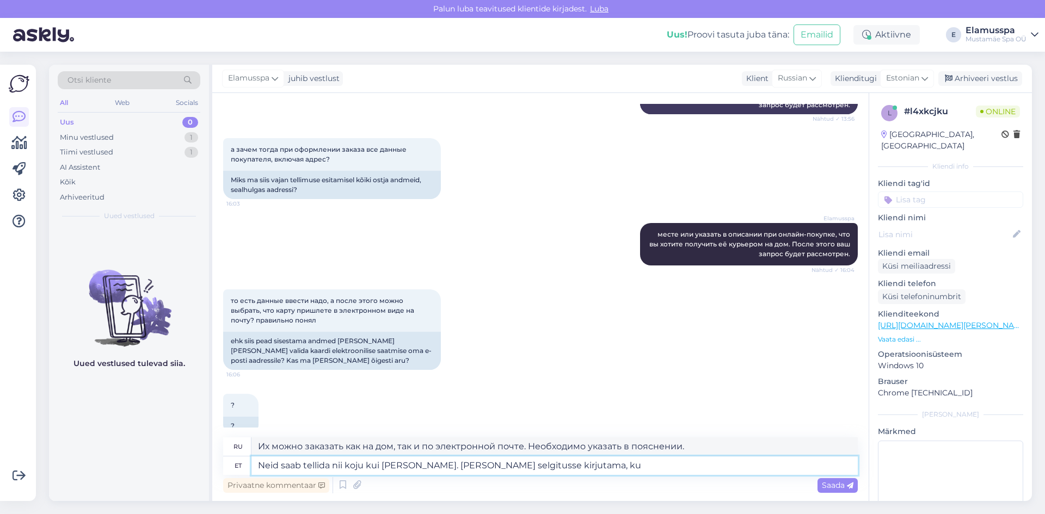
type textarea "Их можно заказать как на дом, так и по электронной почте. В пояснительной запис…"
type textarea "Neid saab tellida nii koju kui [PERSON_NAME]. [PERSON_NAME] selgitusse kirjutam…"
type textarea "Их можно заказать как на дом, так и по почте. В пояснительной записке необходим…"
type textarea "Neid saab tellida nii koju kui [PERSON_NAME]. [PERSON_NAME] selgitusse kirjutam…"
type textarea "Их можно заказать как на дом, так и по почте. Если хотите, обязательно напишите…"
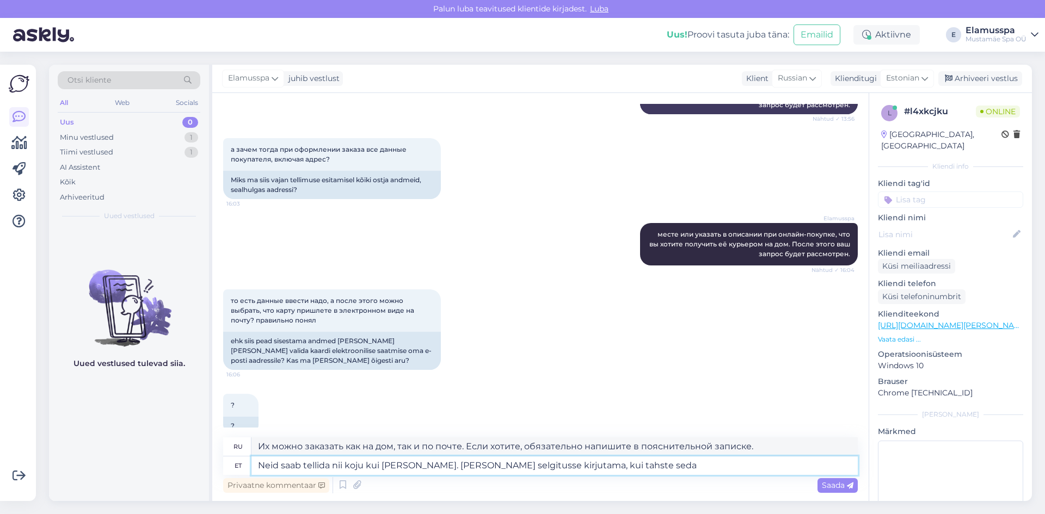
type textarea "Neid saab tellida nii koju kui [PERSON_NAME]. [PERSON_NAME] selgitusse kirjutam…"
type textarea "Их можно заказать как на дом, так и по почте. Если вы этого хотите, обязательно…"
type textarea "Neid saab tellida nii koju kui [PERSON_NAME]. [PERSON_NAME] selgitusse kirjutam…"
type textarea "Их можно заказать как на дом, так и по почте. Если вы этого хотите, обязательно…"
type textarea "Neid saab tellida nii koju kui [PERSON_NAME]. [PERSON_NAME] selgitusse kirjutam…"
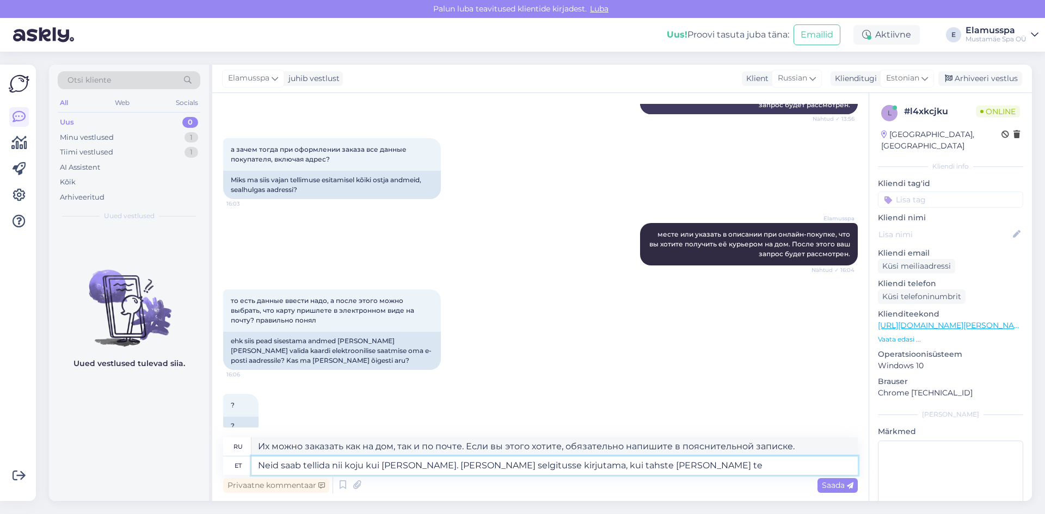
type textarea "Их можно заказать как на дом, так и по почте. Если хотите заказать на дом, обяз…"
type textarea "Neid saab tellida nii koju kui [PERSON_NAME]. [PERSON_NAME] selgitusse kirjutam…"
type textarea "Их можно заказать как на дом, так и по почте. Если вы хотите заказать на дом, н…"
click at [516, 465] on textarea "Neid saab tellida nii koju kui [PERSON_NAME]. [PERSON_NAME] selgitusse kirjutam…" at bounding box center [554, 465] width 606 height 18
click at [511, 466] on textarea "Neid saab tellida nii koju kui [PERSON_NAME]. [PERSON_NAME] selgitusse kirjutam…" at bounding box center [554, 465] width 606 height 18
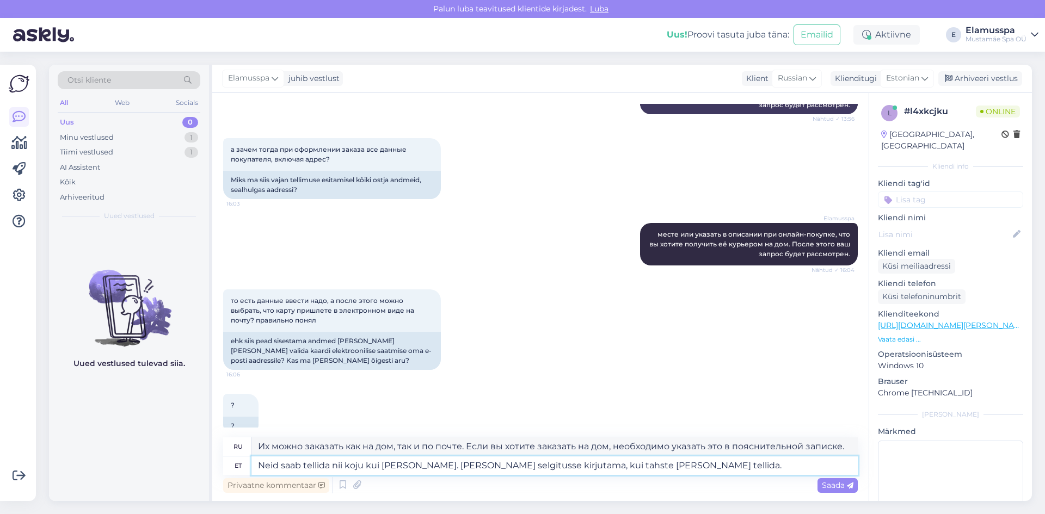
click at [465, 465] on textarea "Neid saab tellida nii koju kui [PERSON_NAME]. [PERSON_NAME] selgitusse kirjutam…" at bounding box center [554, 465] width 606 height 18
type textarea "Neid saab tellida nii koju kui [PERSON_NAME]. [PERSON_NAME] vselgitusse kirjuta…"
type textarea "Их можно заказать как на дом, так и по почте. Если вы хотите заказать на дом, о…"
type textarea "Neid saab tellida nii koju kui [PERSON_NAME]. [PERSON_NAME] veeselgitusse kirju…"
type textarea "Их можно заказать как на дом, так и по почте. Для заказа на дом необходимо напи…"
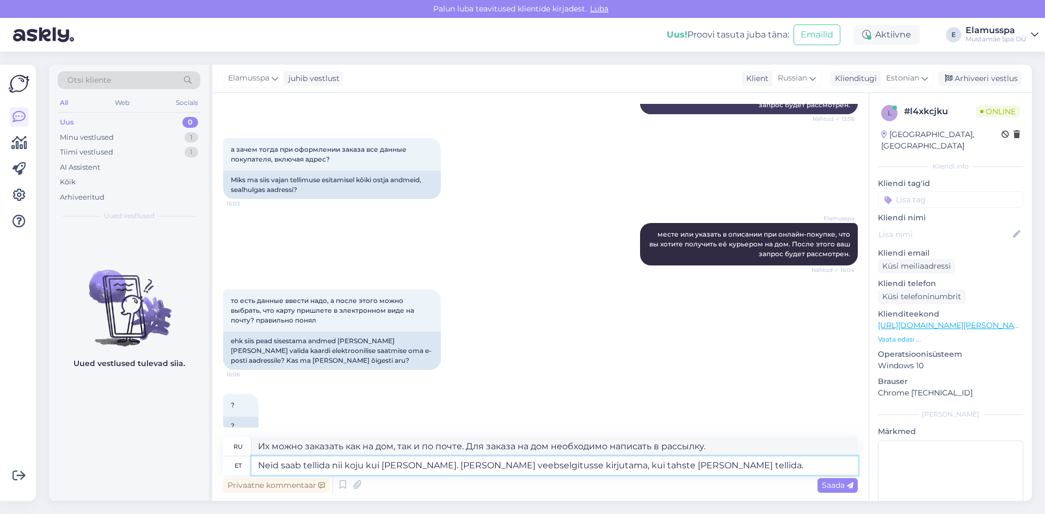
type textarea "Neid saab tellida nii koju kui [PERSON_NAME]. [PERSON_NAME] veebiselgitusse kir…"
type textarea "Их можно заказать как на дом, так и по почте. Для заказа на дом необходимо указ…"
type textarea "Neid saab tellida nii koju kui [PERSON_NAME]. [PERSON_NAME] veebilselgitusse ki…"
type textarea "Их можно заказать как на дом, так и по почте. Для заказа на дом необходимо указ…"
type textarea "Neid saab tellida nii koju kui [PERSON_NAME]. [PERSON_NAME] veeselgitusse kirju…"
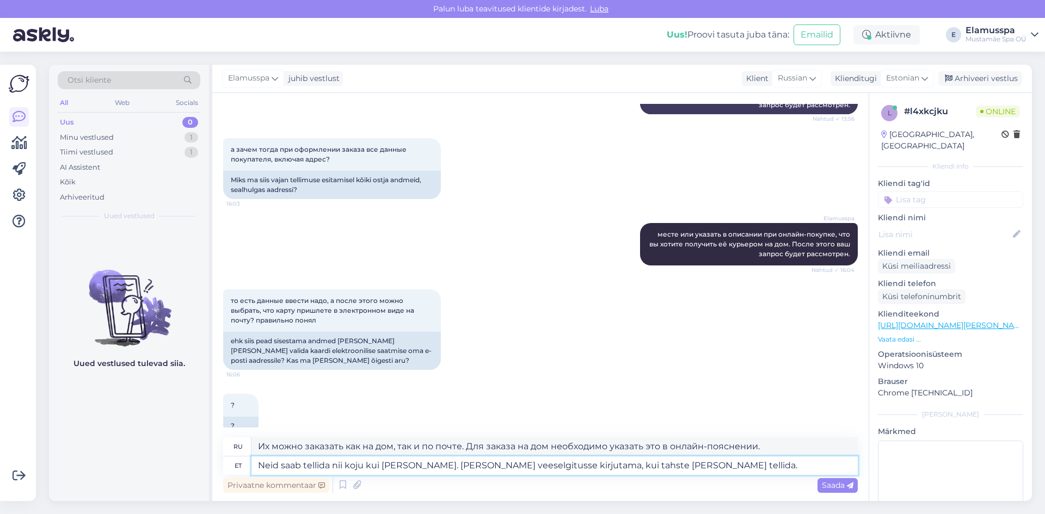
type textarea "Их можно заказать как на дом, так и по почте. Для заказа на дом необходимо напи…"
type textarea "Neid saab tellida nii koju kui [PERSON_NAME]. [PERSON_NAME] veselgitusse kirjut…"
type textarea "Их можно заказать как на дом, так и по почте. Для заказа на дом необходимо напи…"
type textarea "Neid saab tellida nii koju kui [PERSON_NAME]. [PERSON_NAME] selgitusse kirjutam…"
type textarea "Их можно заказать как на дом, так и по почте. Если вы хотите заказать на дом, н…"
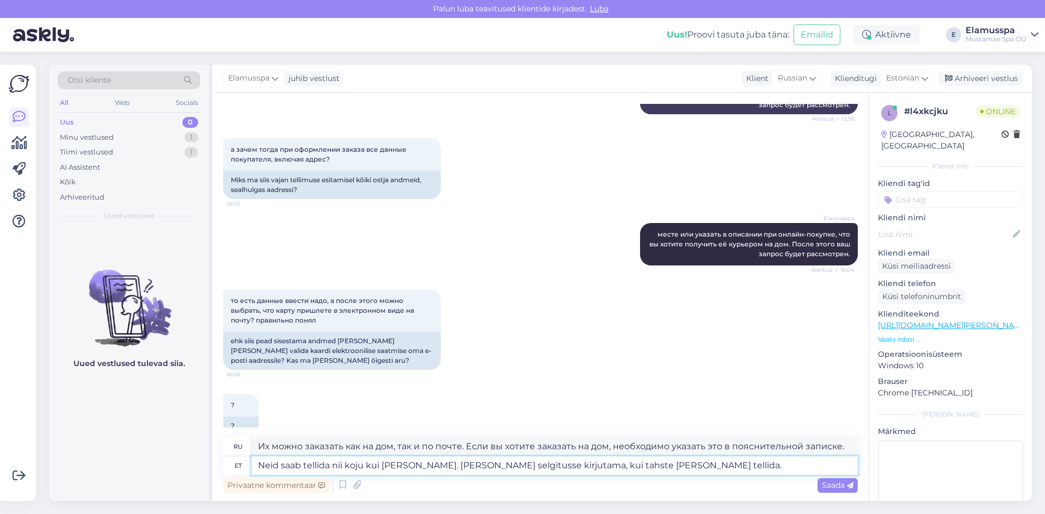
type textarea "Neid saab tellida nii koju kui [PERSON_NAME]. [PERSON_NAME] oselgitusse kirjuta…"
type textarea "Их можно заказать как на дом, так и по почте. Если вы хотите заказать на дом, н…"
type textarea "Neid saab tellida nii koju kui [PERSON_NAME]. [PERSON_NAME] osselgitusse kirjut…"
type textarea "Их можно заказать как на дом, так и по почте. Если вы хотите заказать на дом, н…"
type textarea "Neid saab tellida nii koju kui [PERSON_NAME]. [PERSON_NAME] ostselgitusse kirju…"
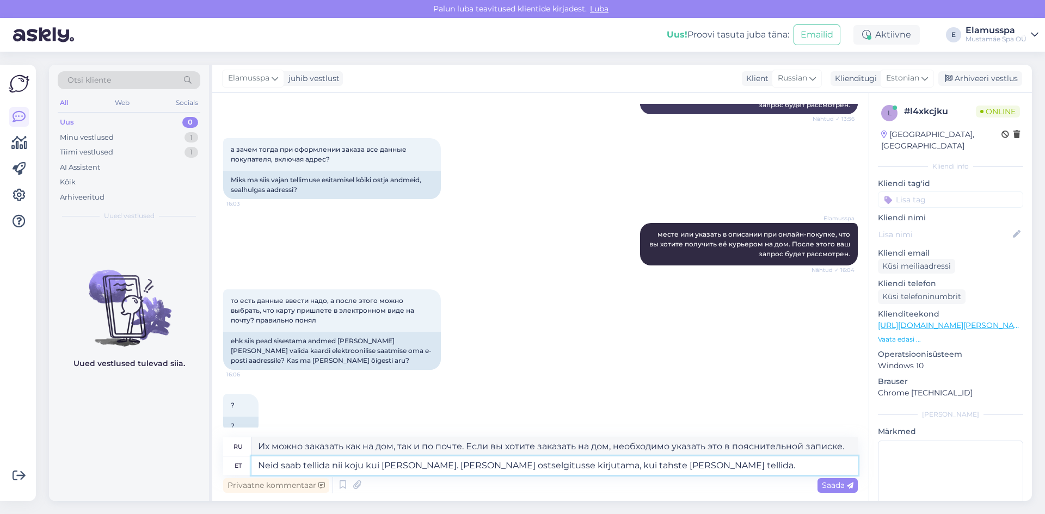
type textarea "Их можно заказать как на дом, так и по почте. Если вы хотите заказать на дом, н…"
type textarea "Neid saab tellida nii koju kui [PERSON_NAME]. [PERSON_NAME] ostuselgitusse kirj…"
type textarea "Их можно заказать как на дом, так и по почте. Если вы хотите заказать на дом, о…"
type textarea "Neid saab tellida nii koju kui [PERSON_NAME]. [PERSON_NAME] ostukoselgitusse ki…"
type textarea "Их можно заказать как на дом, так и по почте. Если вы хотите заказать на дом, о…"
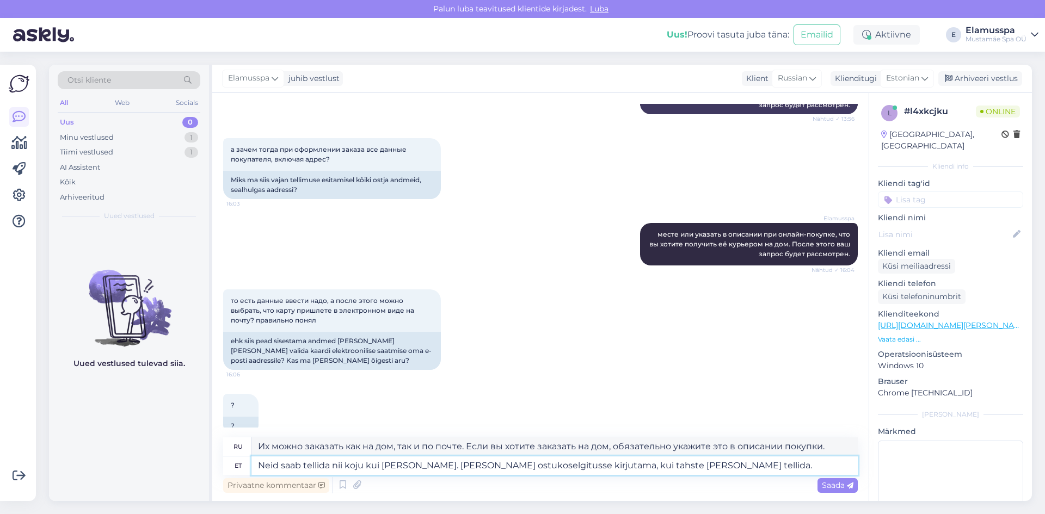
type textarea "Neid saab tellida nii koju kui [PERSON_NAME]. [PERSON_NAME] ostukorselgitusse k…"
type textarea "Их можно заказать как на дом, так и по почте. Если вы хотите заказать на дом, у…"
type textarea "Neid saab tellida nii koju kui [PERSON_NAME]. [PERSON_NAME] ostukorvi selgituss…"
click at [591, 382] on div "? 16:06 ?" at bounding box center [540, 414] width 634 height 65
click at [833, 483] on span "Saada" at bounding box center [838, 485] width 32 height 10
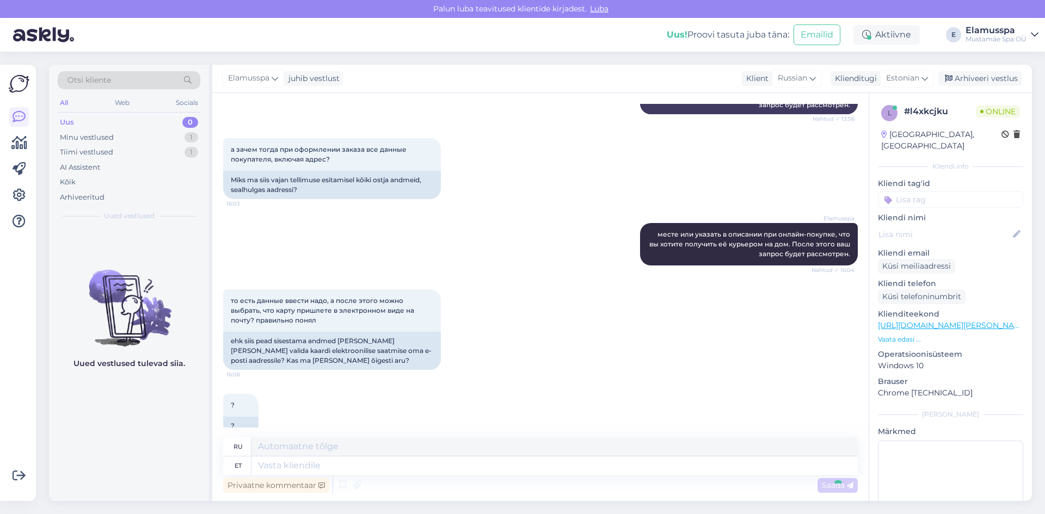
scroll to position [817, 0]
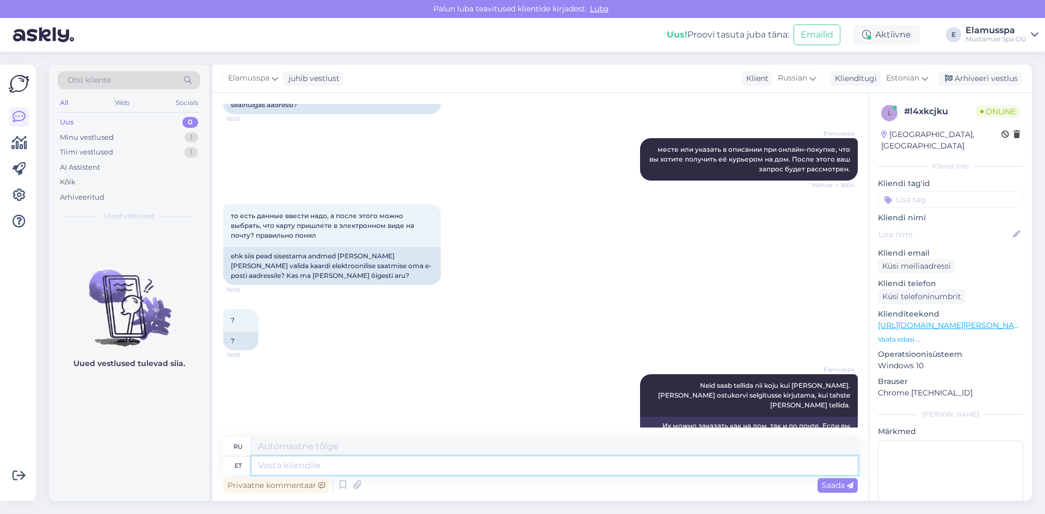
click at [433, 467] on textarea at bounding box center [554, 465] width 606 height 18
type textarea "[PERSON_NAME]"
type textarea "Если"
type textarea "Kui te e"
type textarea "Если ты"
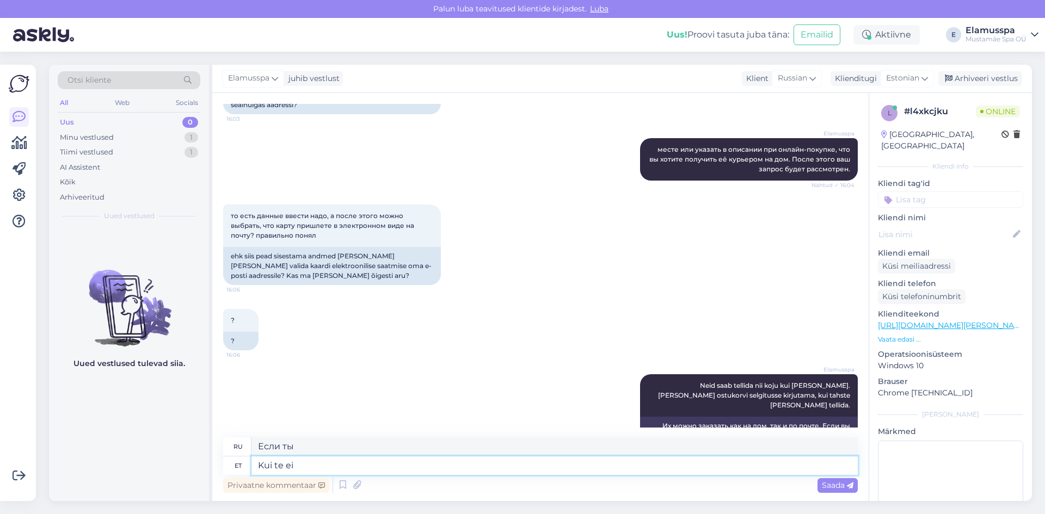
type textarea "Kui te ei"
type textarea "Если вы этого не сделаете"
type textarea "Kui te [PERSON_NAME]"
type textarea "Если вы не упомянете"
type textarea "Kui te [PERSON_NAME], et"
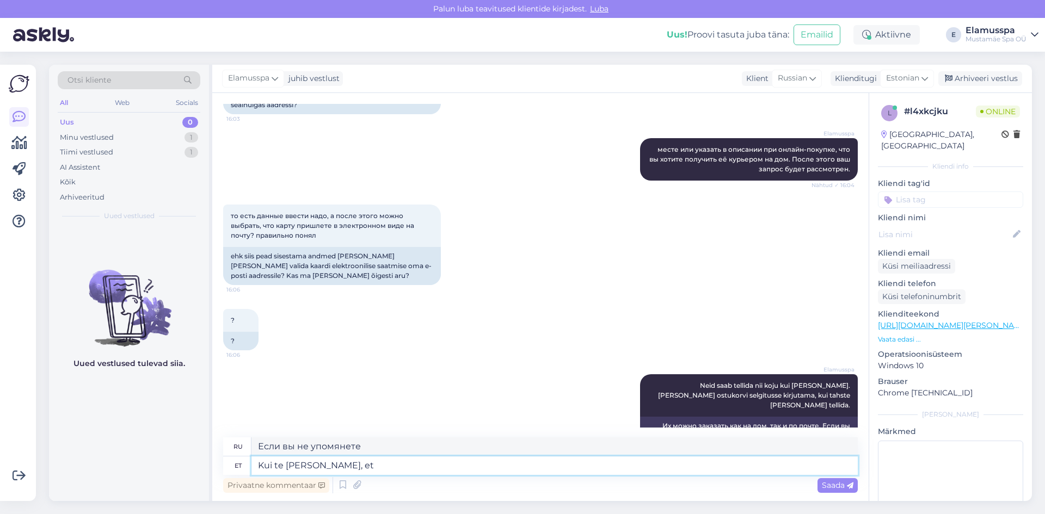
type textarea "Если вы не упомянете,"
type textarea "Kui te [PERSON_NAME], et"
type textarea "Если вы не упомянете об этом"
type textarea "Kui te [PERSON_NAME], et tahat"
type textarea "Если вы не упомянете, что хотите"
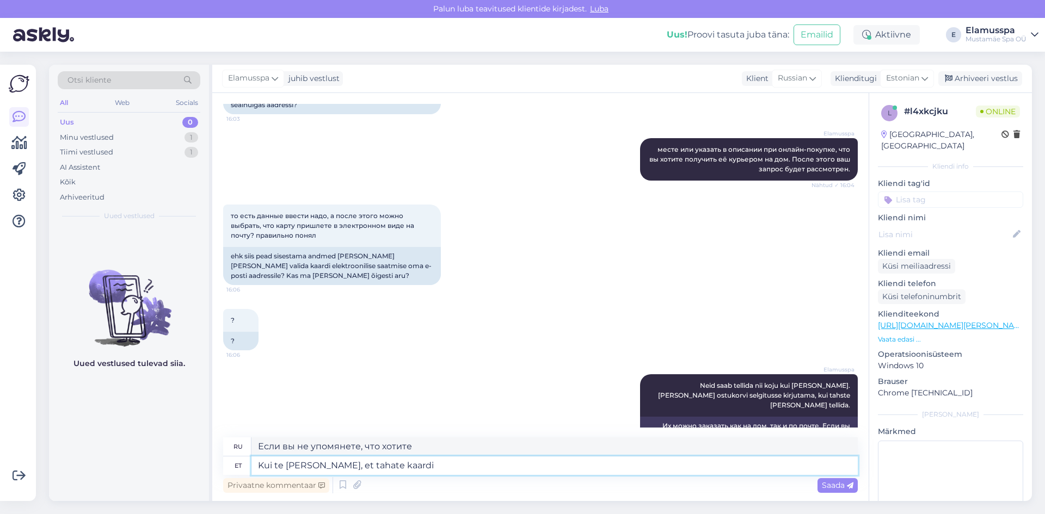
type textarea "Kui te [PERSON_NAME], et tahate kaardi"
type textarea "Если вы не упомянете, что хотите карту"
type textarea "Kui te [PERSON_NAME], et tahate kaardi kullerina k"
type textarea "Если вы не упомянете, что хотите получить карту как курьера"
type textarea "Kui te [PERSON_NAME], et tahate kaardi kullerina koju"
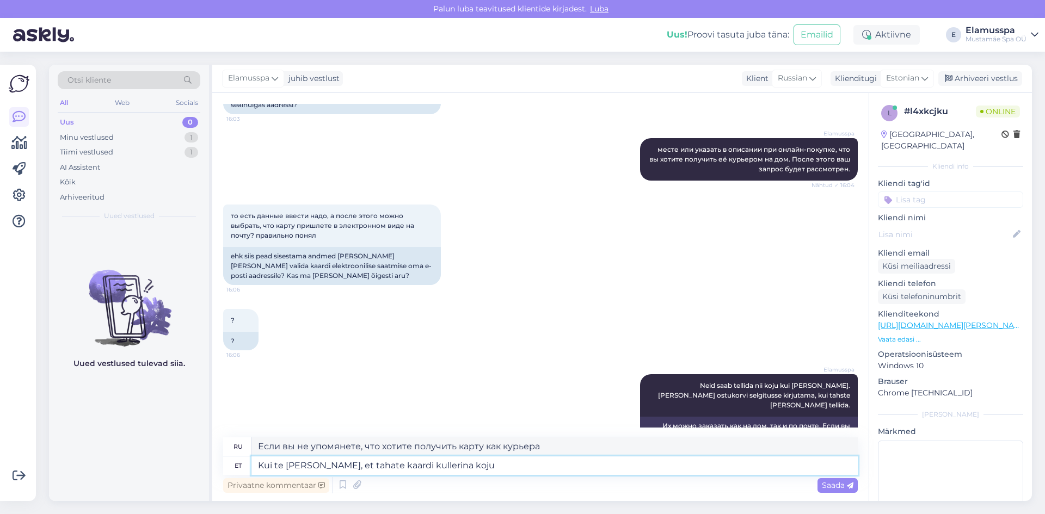
type textarea "Если вы не упомянули, что хотите, чтобы карта была доставлена ​​вам на дом [PER…"
type textarea "Kui te [PERSON_NAME], et tahate kaardi kullerina koju."
type textarea "Если только вы не упомянули, что хотите, чтобы карта была доставлена ​​вам на д…"
type textarea "Kui te [PERSON_NAME], et tahate kaardi kullerina koju. Siis s"
type textarea "Если вы не упомянете, что хотите, чтобы открытка была доставлена ​​вам на дом, …"
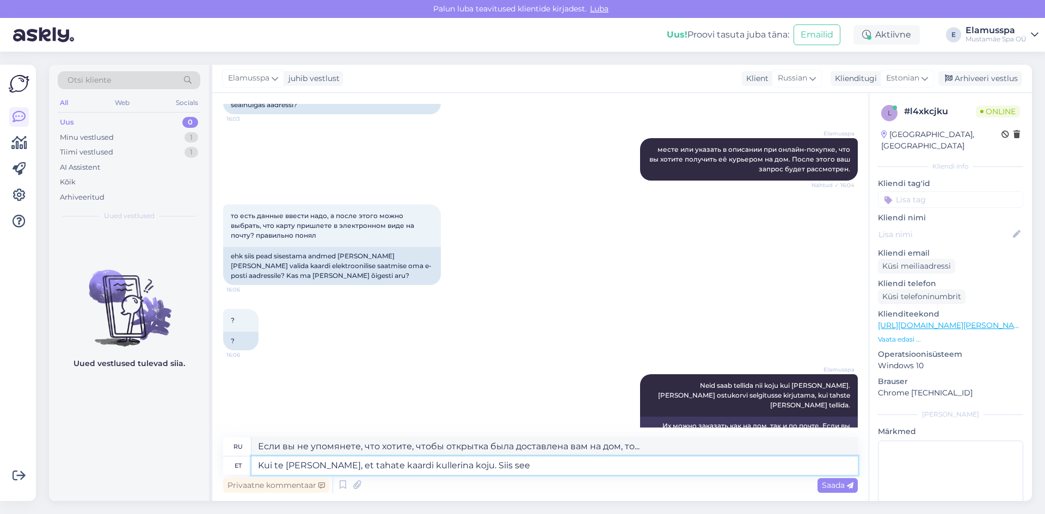
type textarea "Kui te [PERSON_NAME], et tahate kaardi kullerina koju. Siis see t"
type textarea "Если вы не упомянете, что хотите, чтобы открытка была доставлена ​​вам на дом […"
type textarea "Kui te [PERSON_NAME], et tahate kaardi kullerina koju. Siis see tuleb"
type textarea "Если вы не упомянете, что хотите, чтобы открытка была доставлена ​​вам на дом […"
type textarea "Kui te [PERSON_NAME], et tahate kaardi kullerina koju. Siis see tuleb [PERSON_N…"
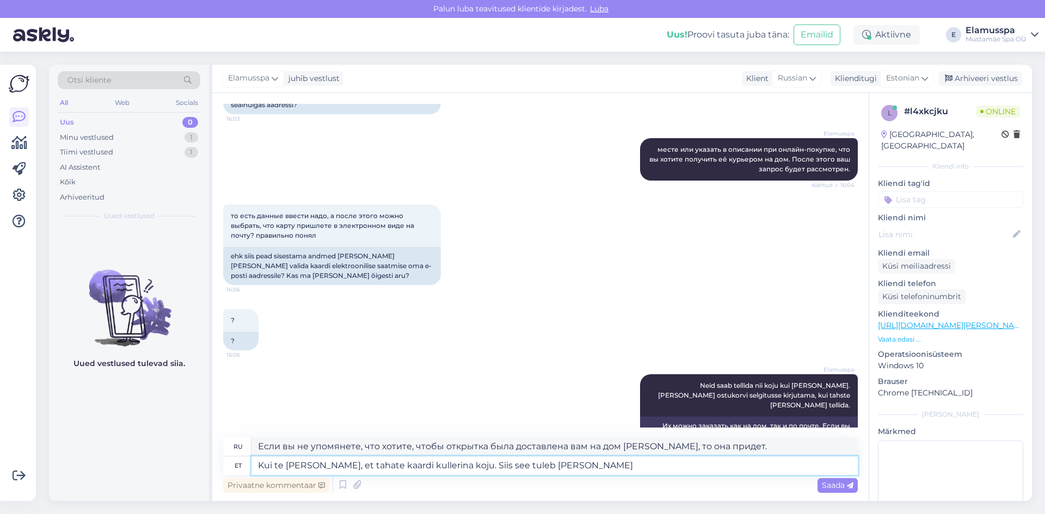
type textarea "Если вы не упомянули, что хотите, чтобы открытка была доставлена ​​вам на дом […"
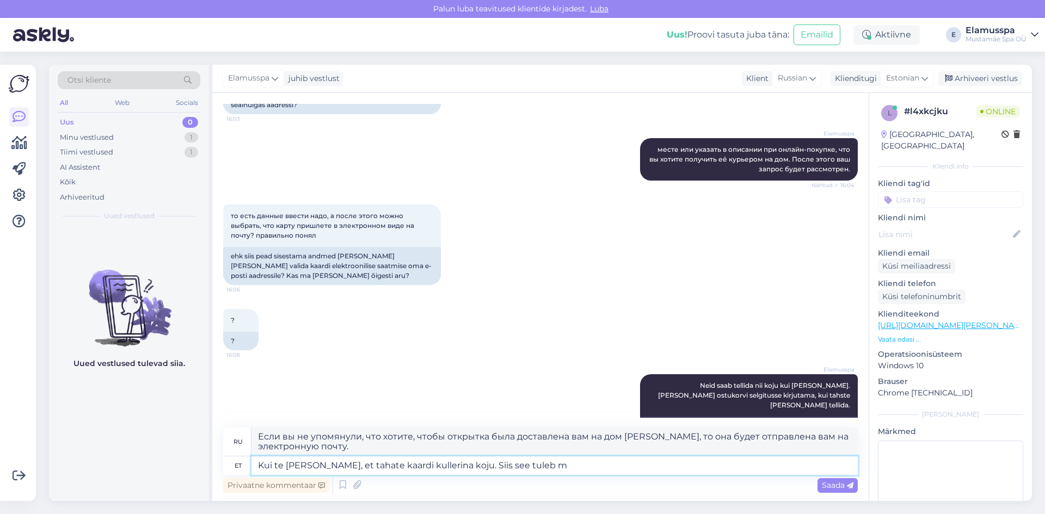
type textarea "Kui te [PERSON_NAME], et tahate kaardi kullerina koju. Siis see tuleb"
type textarea "Если вы не упомянете, что хотите, чтобы открытка была доставлена ​​вам на дом […"
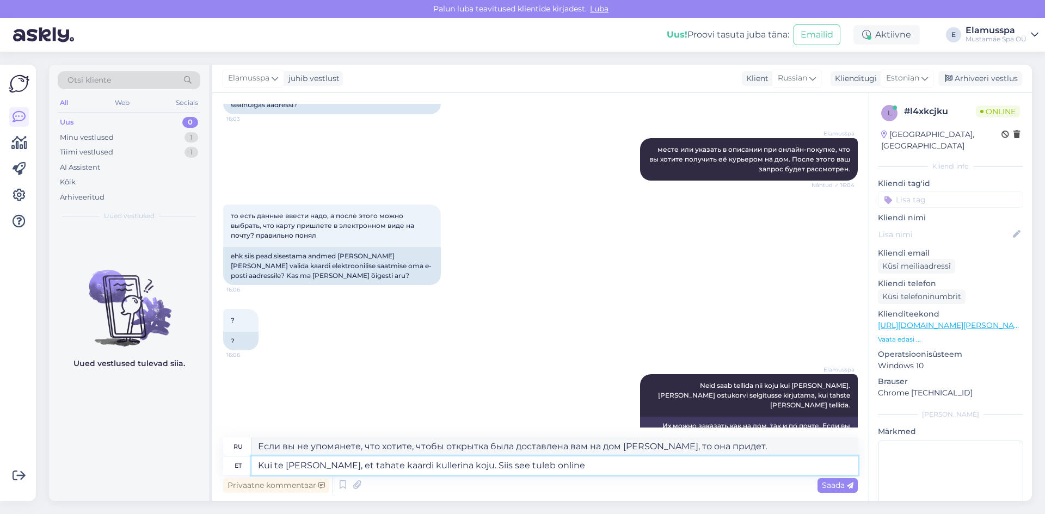
type textarea "Kui te [PERSON_NAME], et tahate kaardi kullerina koju. Siis see tuleb online f"
type textarea "Если вы не упомянете, что хотите, чтобы открытка была доставлена ​​вам на дом […"
type textarea "Kui te [PERSON_NAME], et tahate kaardi kullerina koju. Siis see tuleb online fo…"
type textarea "Если вы не укажете, что хотите получить карту на дом курьером, то она будет дос…"
type textarea "Kui te [PERSON_NAME], et tahate kaardi kullerina koju. Siis see tuleb online fo…"
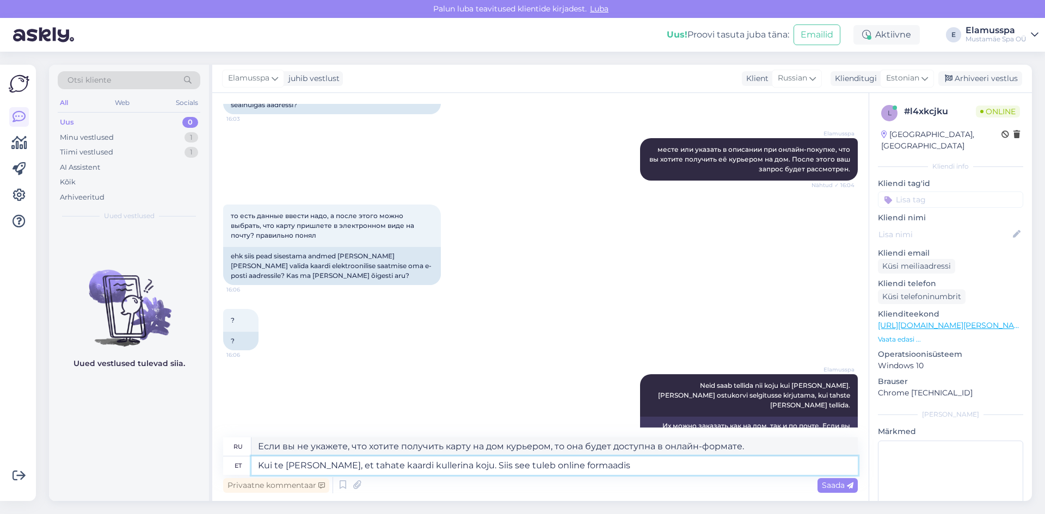
type textarea "Если вы не упомянули, что хотите, чтобы открытка была доставлена ​​вам на дом […"
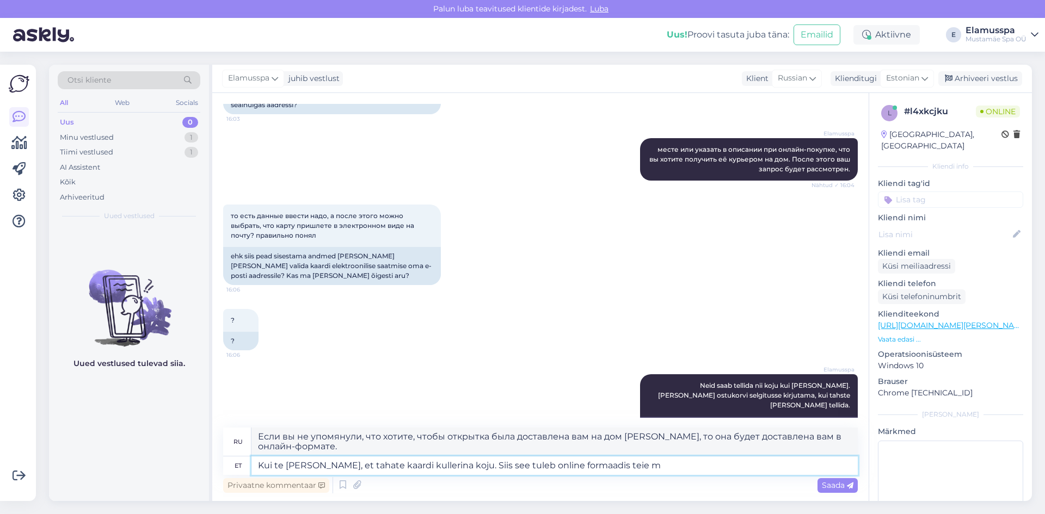
type textarea "Kui te [PERSON_NAME], et tahate kaardi kullerina koju. Siis see tuleb online fo…"
type textarea "Если вы не упомянули, что хотите, чтобы карта была доставлена ​​вам на дом [PER…"
type textarea "Kui te [PERSON_NAME], et tahate kaardi kullerina koju. Siis see tuleb online fo…"
type textarea "Если вы не укажете, что хотите, чтобы открытка была доставлена ​​вам на дом [PE…"
type textarea "Kui te [PERSON_NAME], et tahate kaardi kullerina koju. Siis see tuleb online fo…"
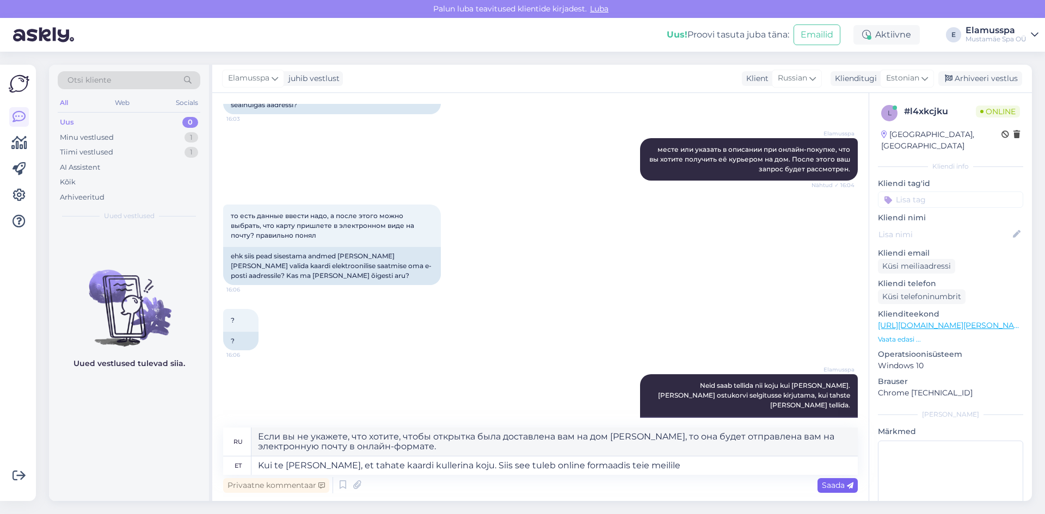
click at [819, 491] on div "Saada" at bounding box center [837, 485] width 40 height 15
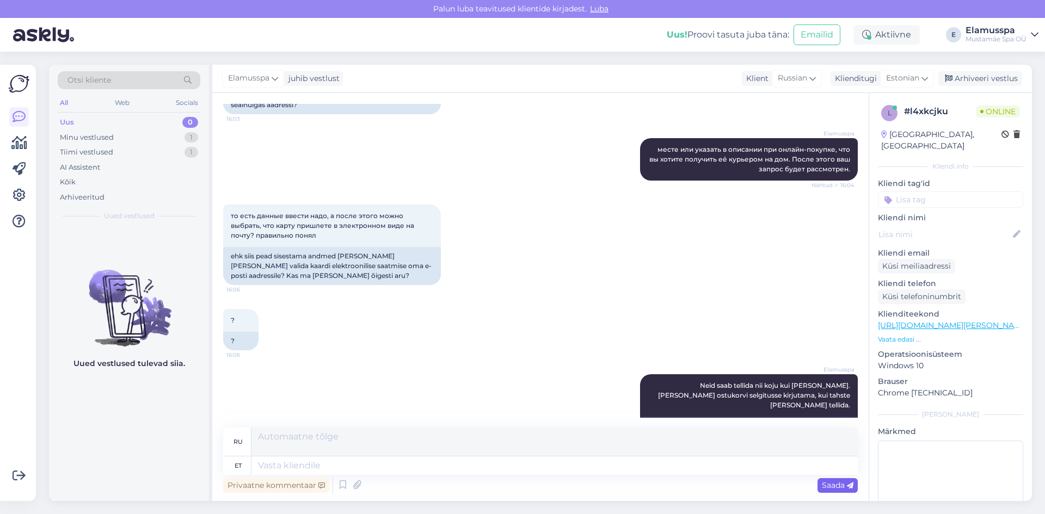
scroll to position [911, 0]
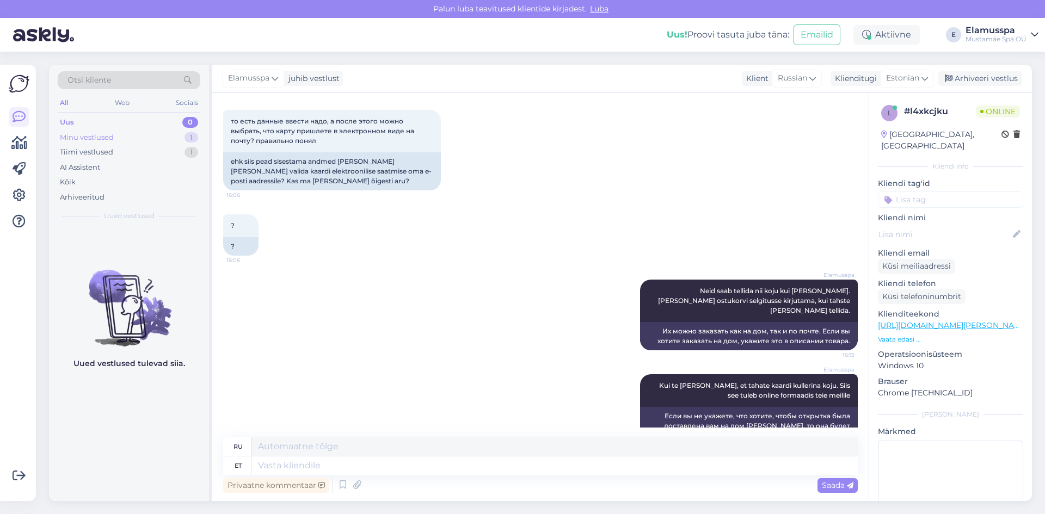
click at [182, 135] on div "Minu vestlused 1" at bounding box center [129, 137] width 143 height 15
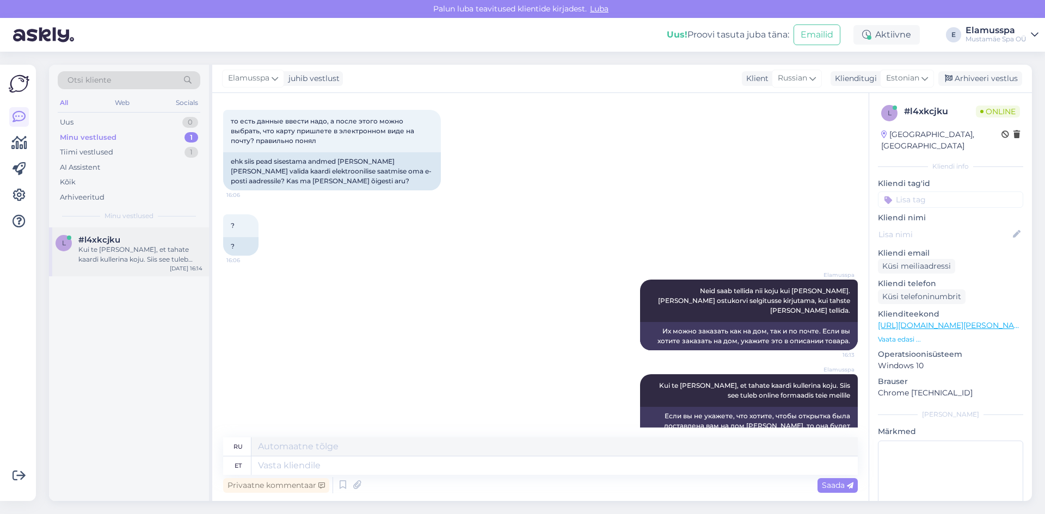
click at [151, 262] on div "Kui te [PERSON_NAME], et tahate kaardi kullerina koju. Siis see tuleb online fo…" at bounding box center [140, 255] width 124 height 20
click at [166, 118] on div "Uus 0" at bounding box center [129, 122] width 143 height 15
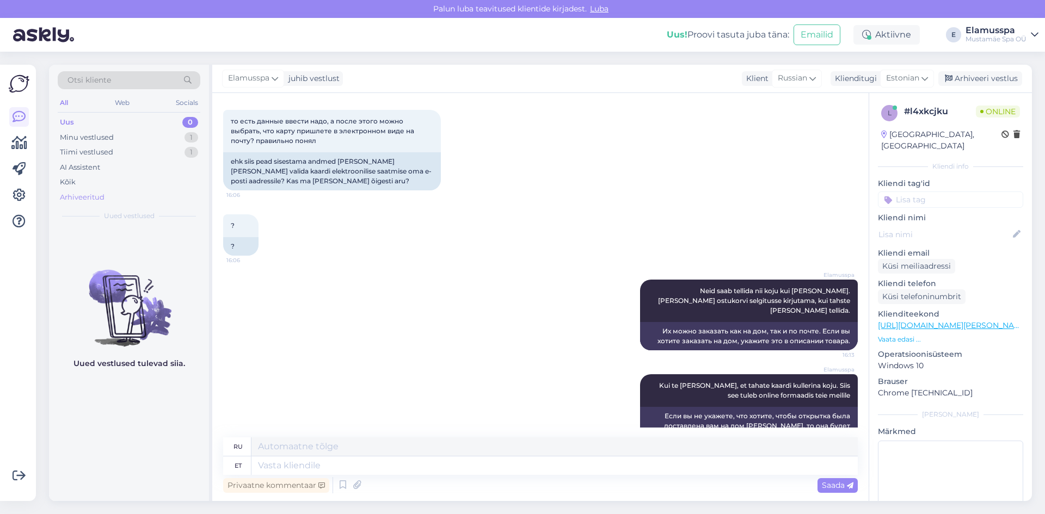
click at [128, 194] on div "Arhiveeritud" at bounding box center [129, 197] width 143 height 15
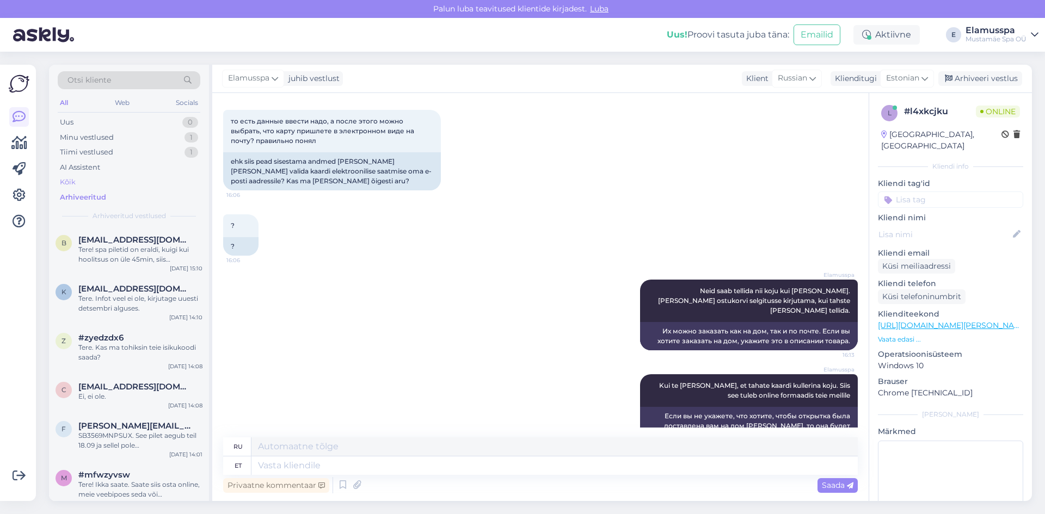
click at [129, 182] on div "Kõik" at bounding box center [129, 182] width 143 height 15
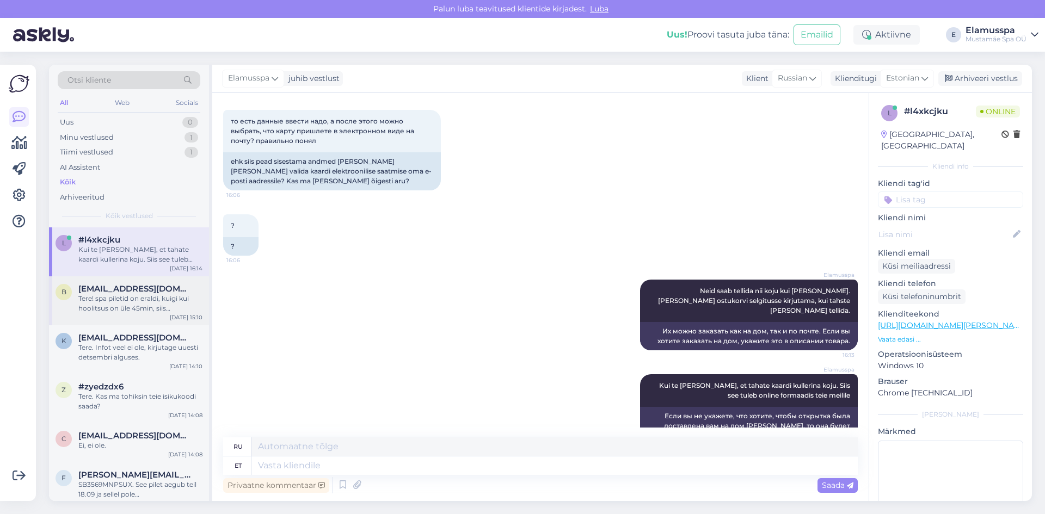
click at [114, 287] on span "[EMAIL_ADDRESS][DOMAIN_NAME]" at bounding box center [134, 289] width 113 height 10
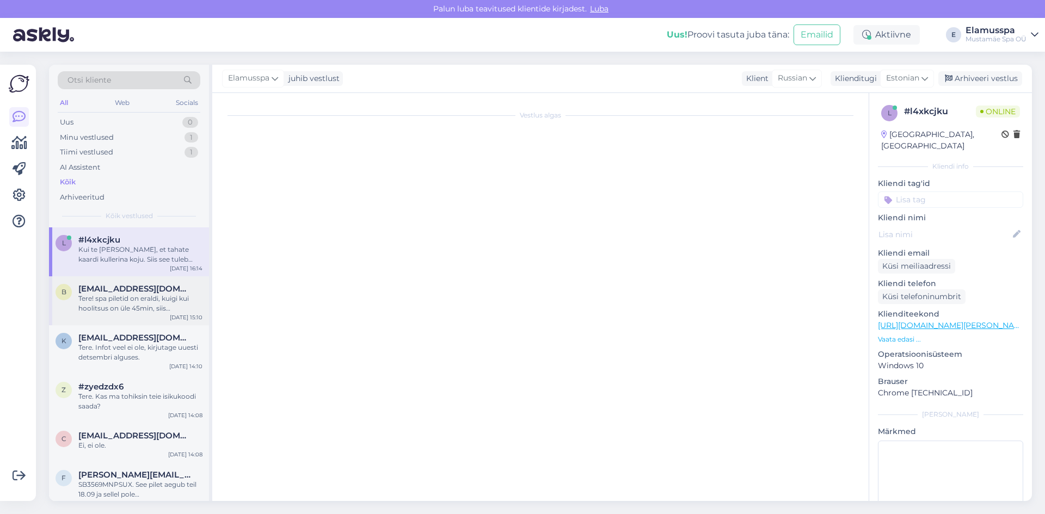
scroll to position [0, 0]
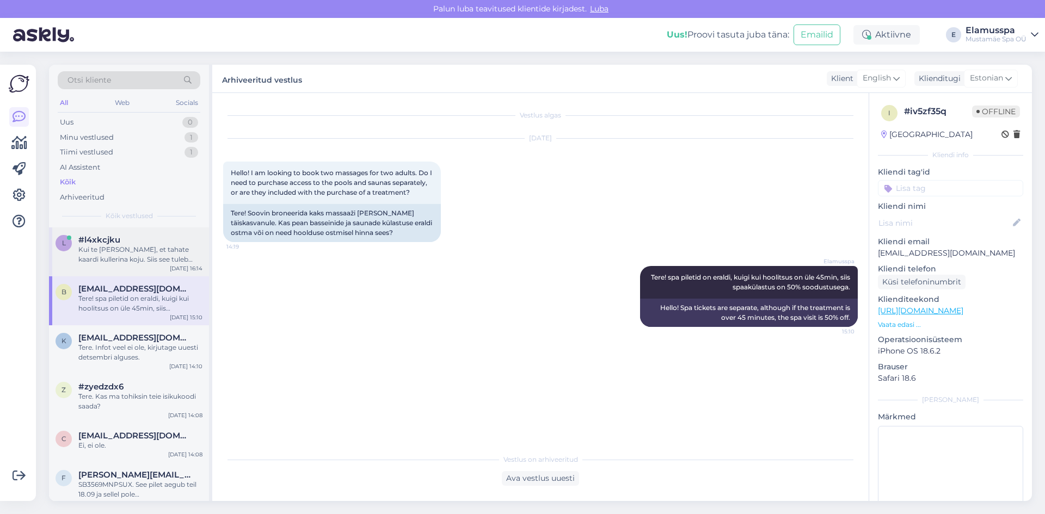
click at [133, 234] on div "l #l4xkcjku Kui te [PERSON_NAME], et tahate kaardi kullerina koju. Siis see tul…" at bounding box center [129, 251] width 160 height 49
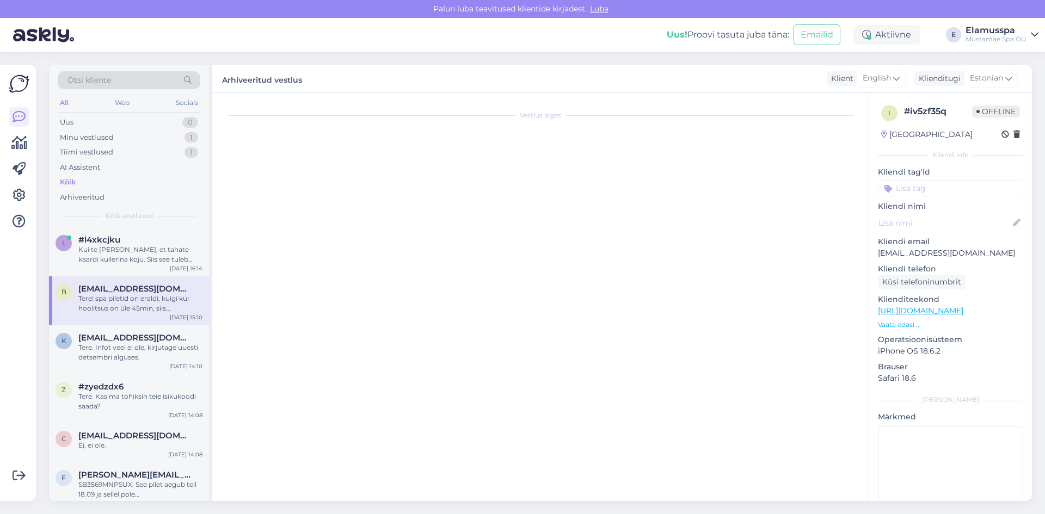
scroll to position [911, 0]
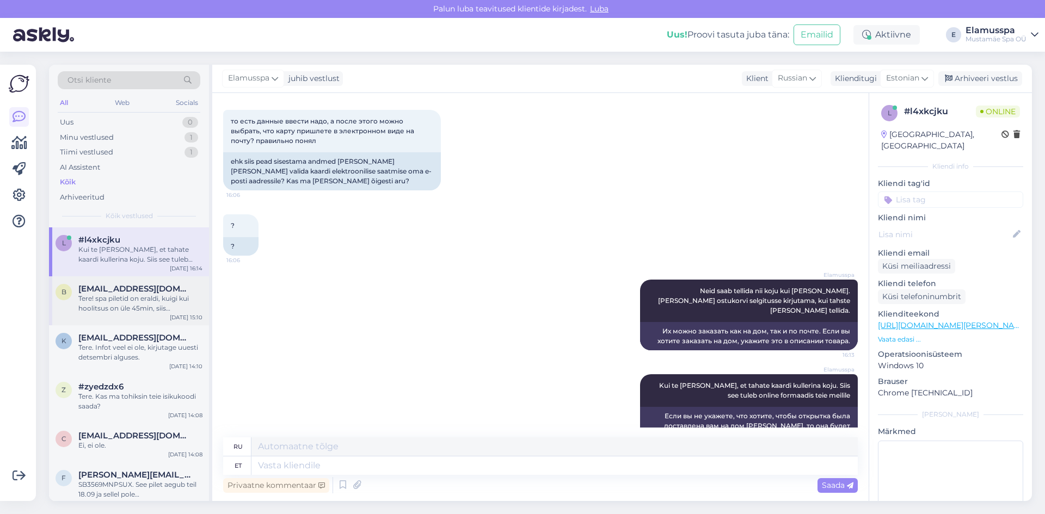
click at [158, 318] on div "b [EMAIL_ADDRESS][DOMAIN_NAME] Tere! spa piletid on eraldi, kuigi kui hoolitsus…" at bounding box center [129, 300] width 160 height 49
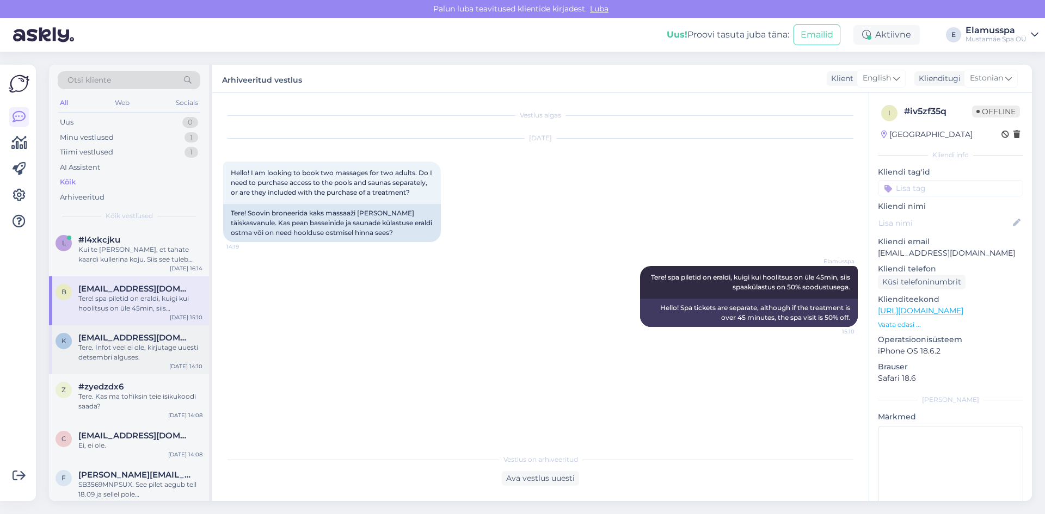
click at [139, 351] on div "Tere. Infot veel ei ole, kirjutage uuesti detsembri alguses." at bounding box center [140, 353] width 124 height 20
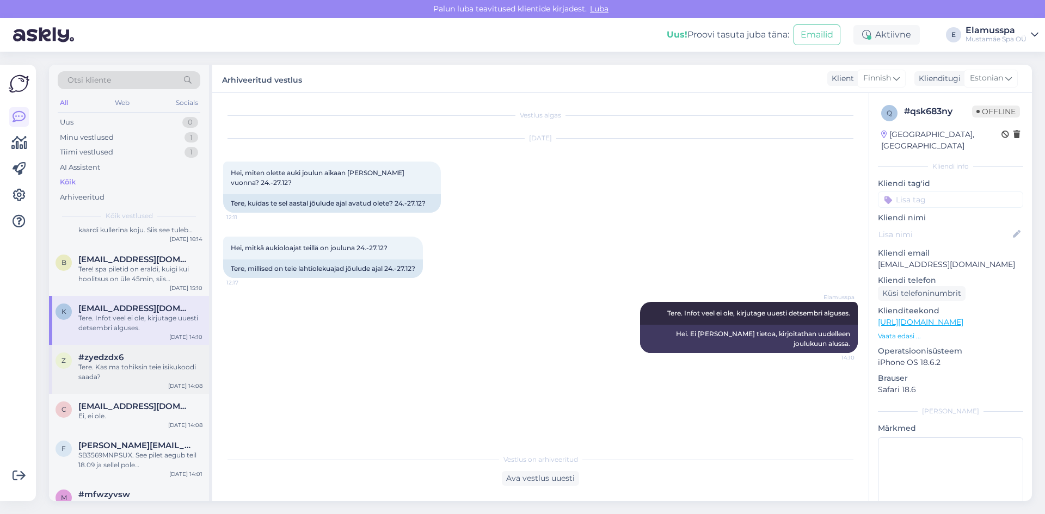
scroll to position [54, 0]
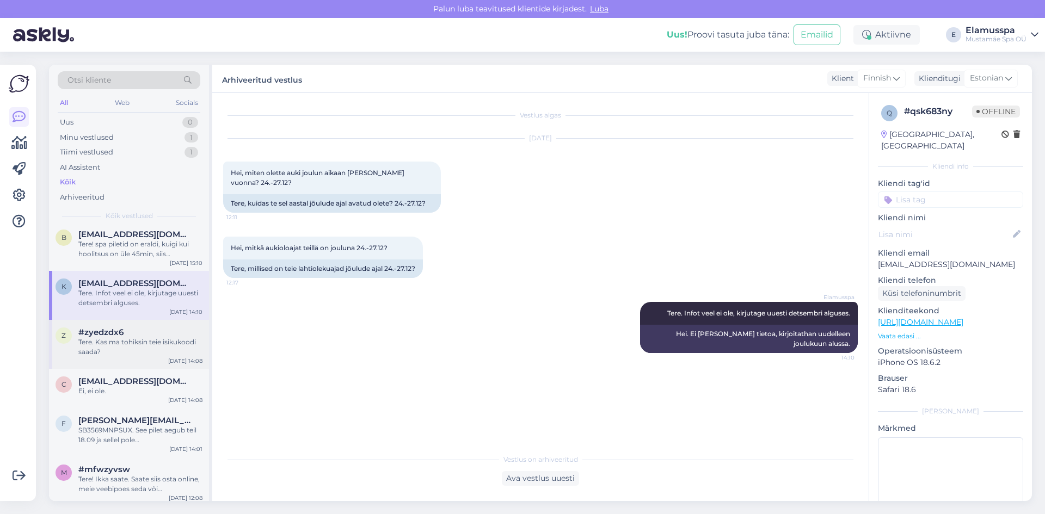
click at [126, 341] on div "Tere. Kas ma tohiksin teie isikukoodi saada?" at bounding box center [140, 347] width 124 height 20
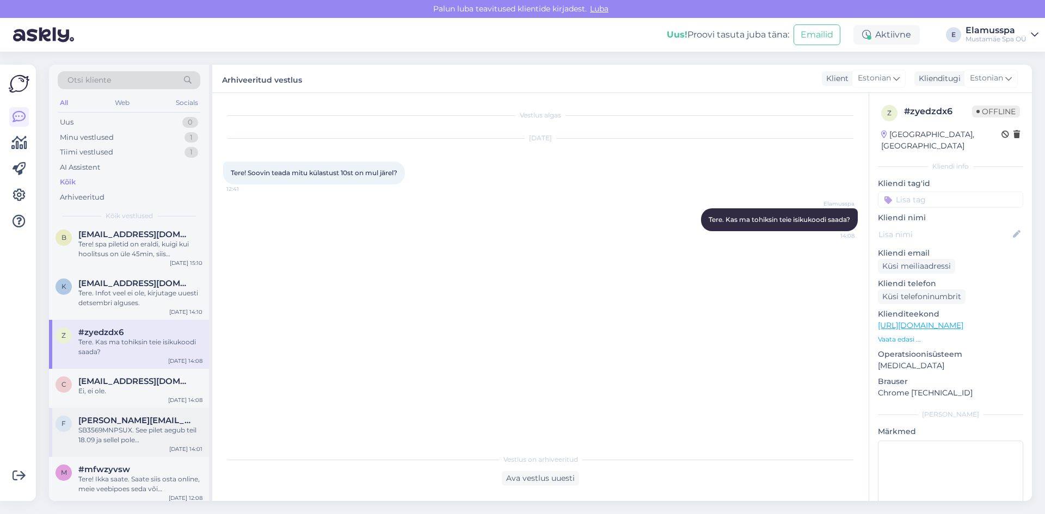
scroll to position [109, 0]
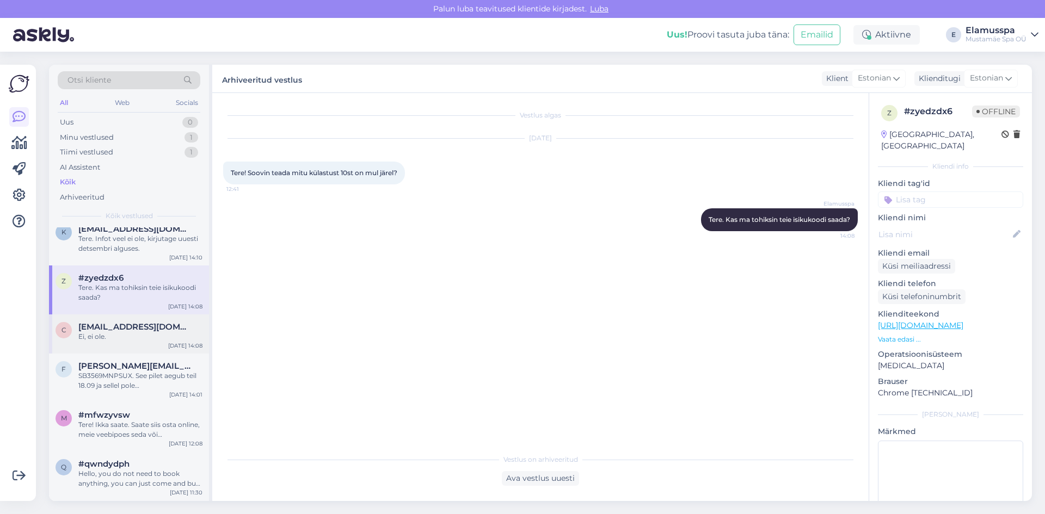
click at [107, 339] on div "Ei, ei ole." at bounding box center [140, 337] width 124 height 10
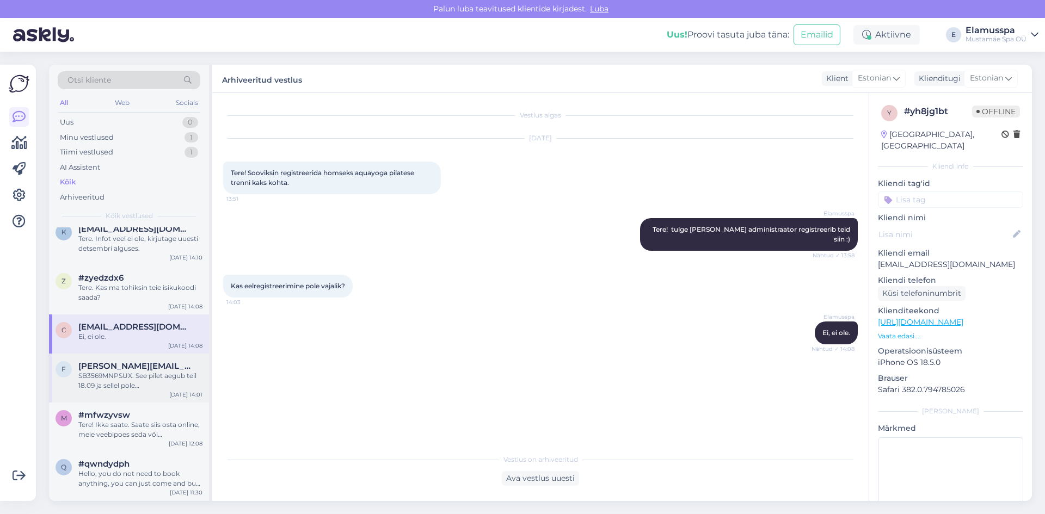
click at [126, 379] on div "SB3569MNPSUX. See pilet aegub teil 18.09 ja sellel pole võimalustpikendamiseks,…" at bounding box center [140, 381] width 124 height 20
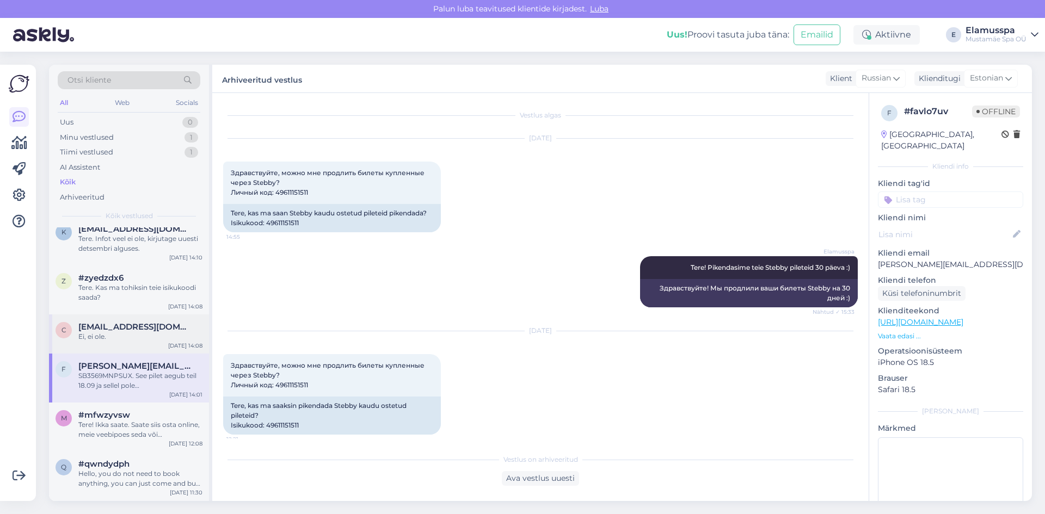
scroll to position [824, 0]
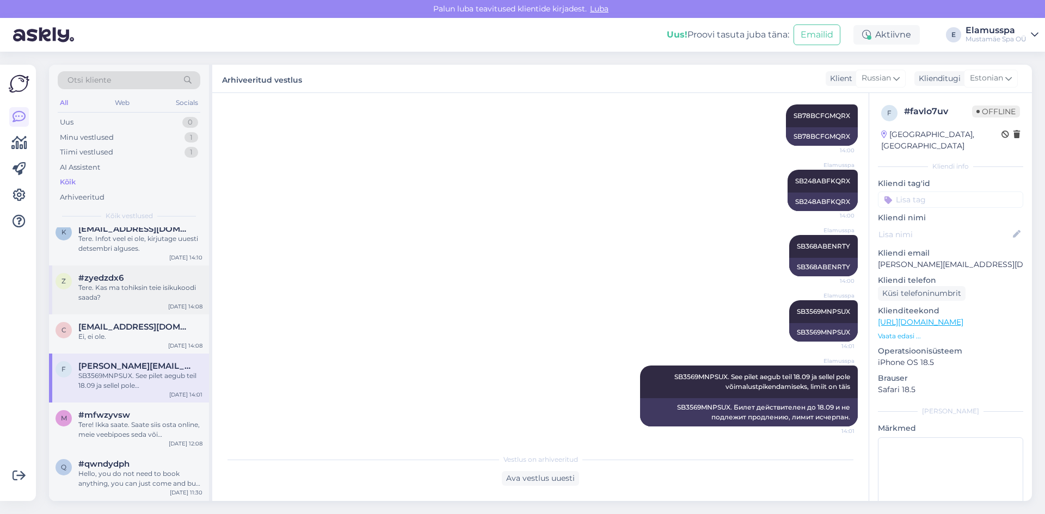
click at [170, 297] on div "Tere. Kas ma tohiksin teie isikukoodi saada?" at bounding box center [140, 293] width 124 height 20
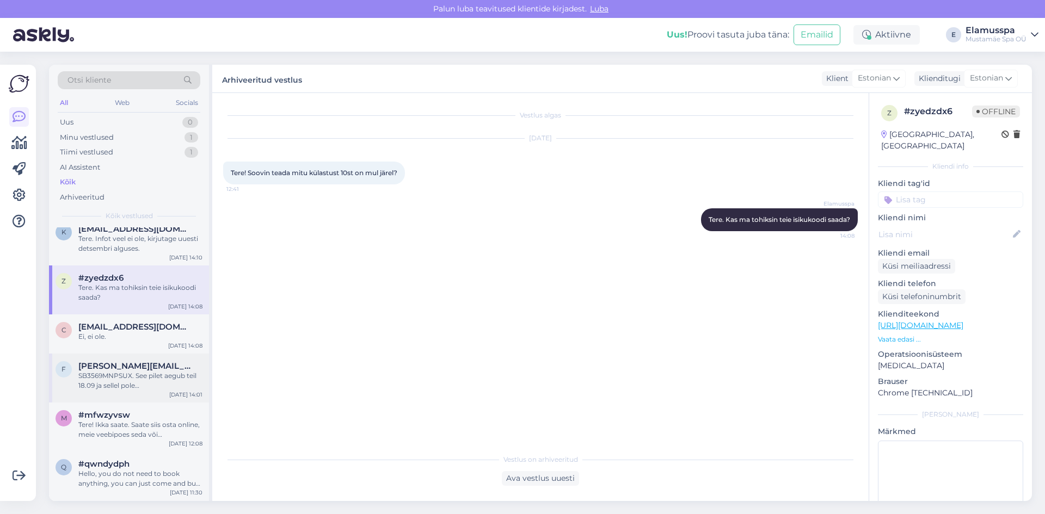
click at [151, 380] on div "SB3569MNPSUX. See pilet aegub teil 18.09 ja sellel pole võimalustpikendamiseks,…" at bounding box center [140, 381] width 124 height 20
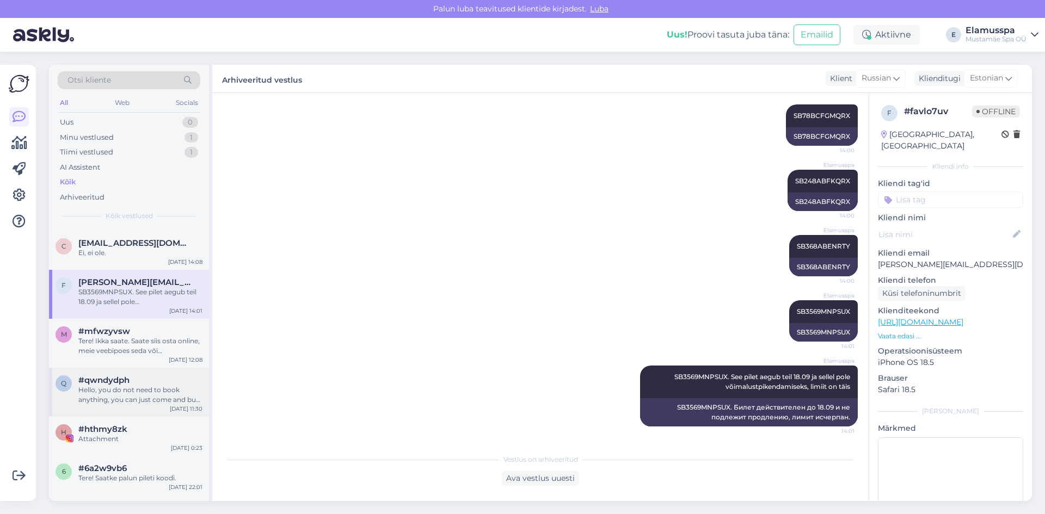
scroll to position [218, 0]
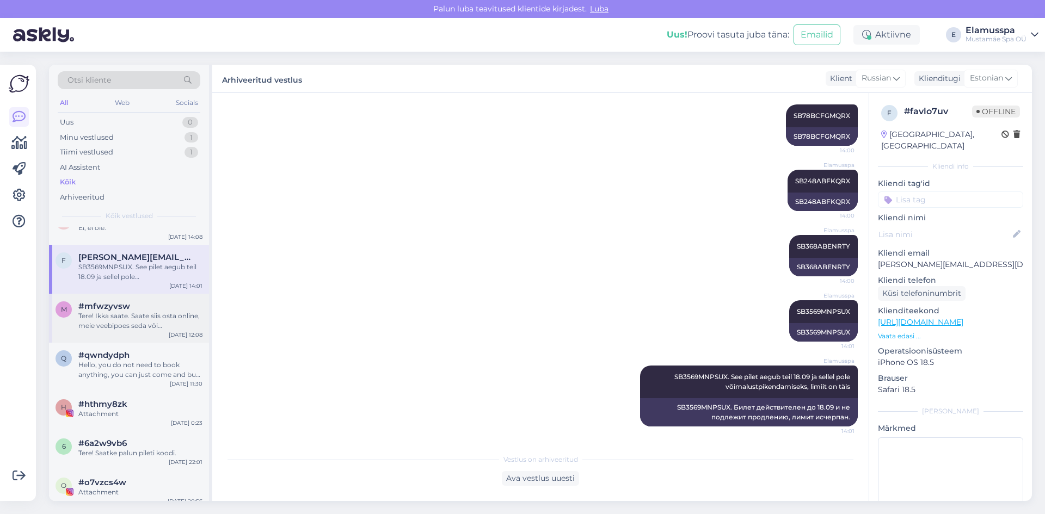
click at [134, 324] on div "Tere! Ikka saate. Saate siis osta online, meie veebipoes seda või [PERSON_NAME]…" at bounding box center [140, 321] width 124 height 20
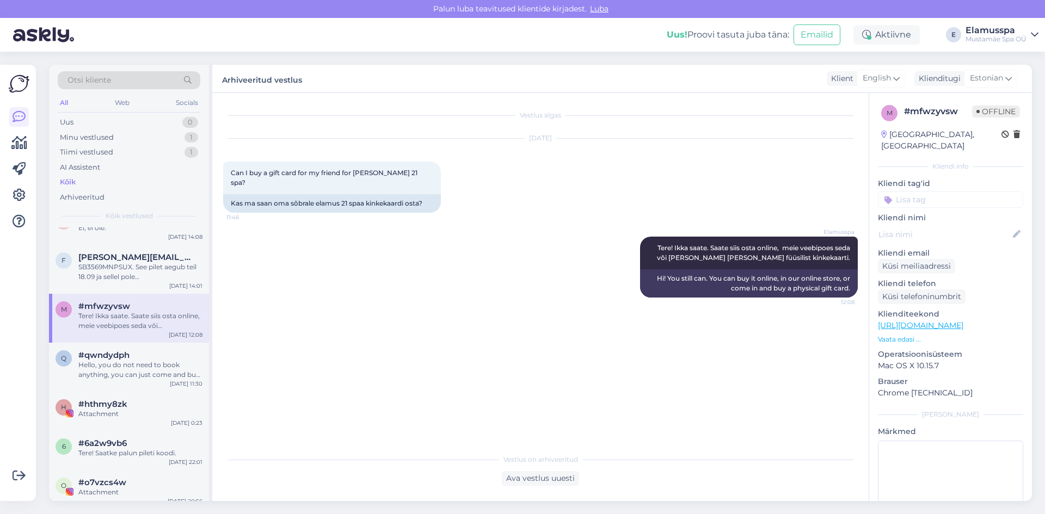
scroll to position [0, 0]
click at [137, 363] on div "Hello, you do not need to book anything, you can just come and buy tickets." at bounding box center [140, 370] width 124 height 20
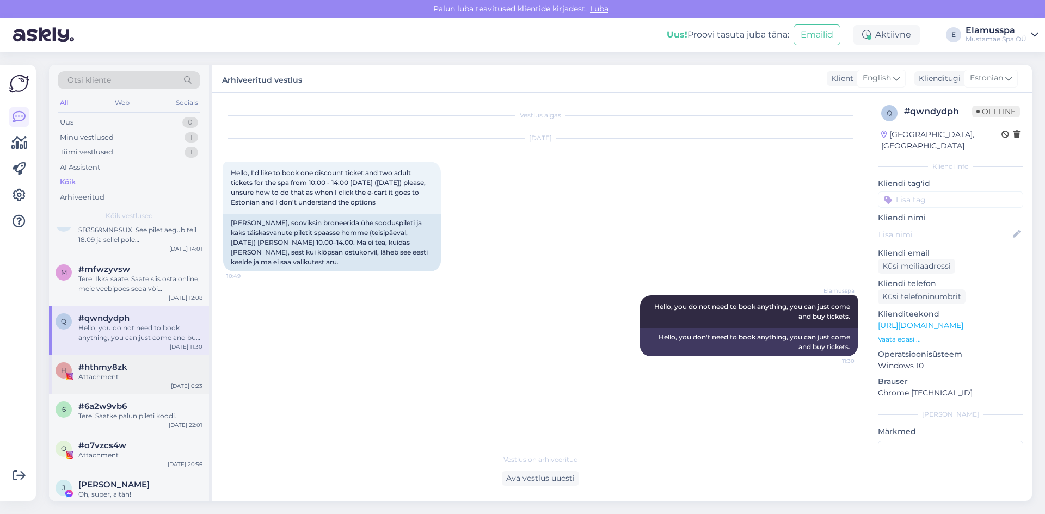
scroll to position [272, 0]
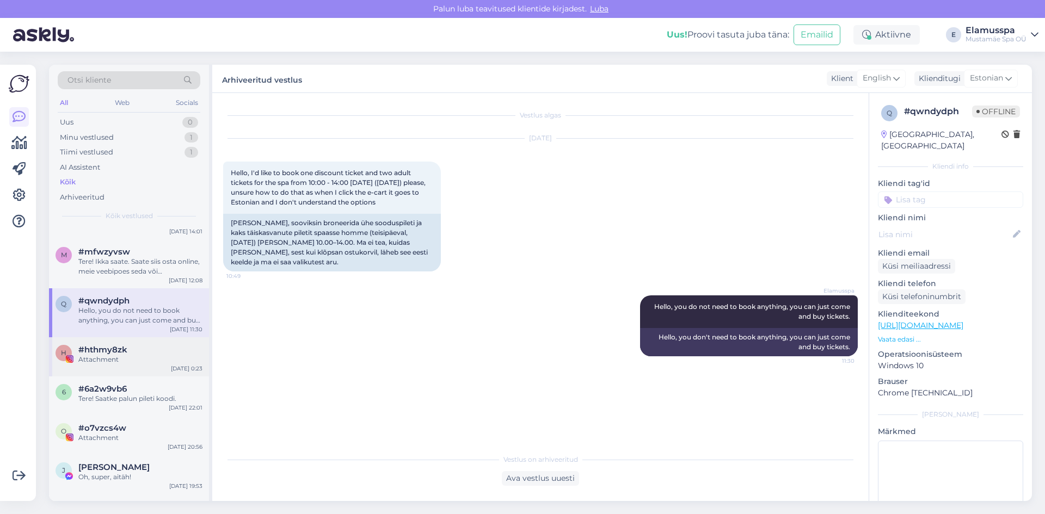
click at [142, 399] on div "Tere! Saatke palun pileti koodi." at bounding box center [140, 399] width 124 height 10
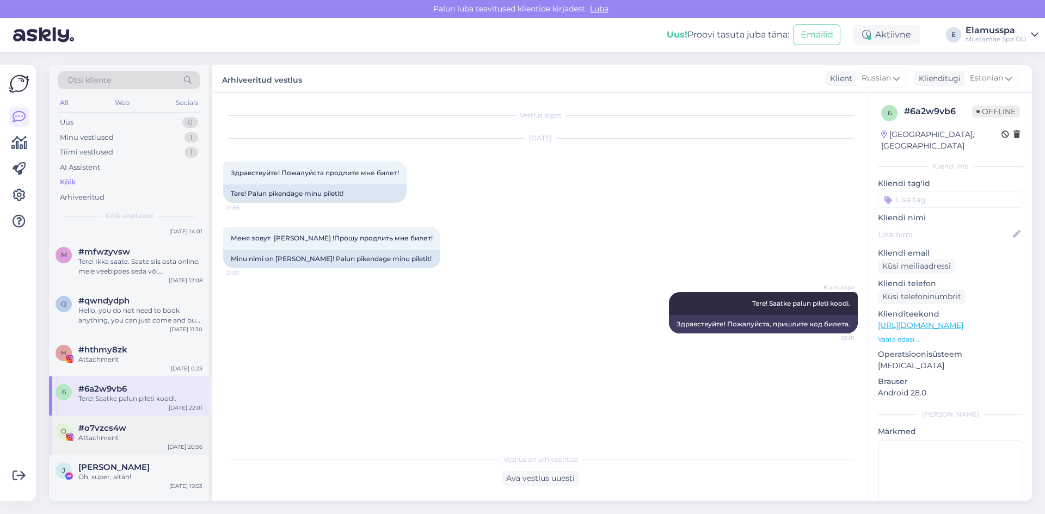
click at [140, 436] on div "Attachment" at bounding box center [140, 438] width 124 height 10
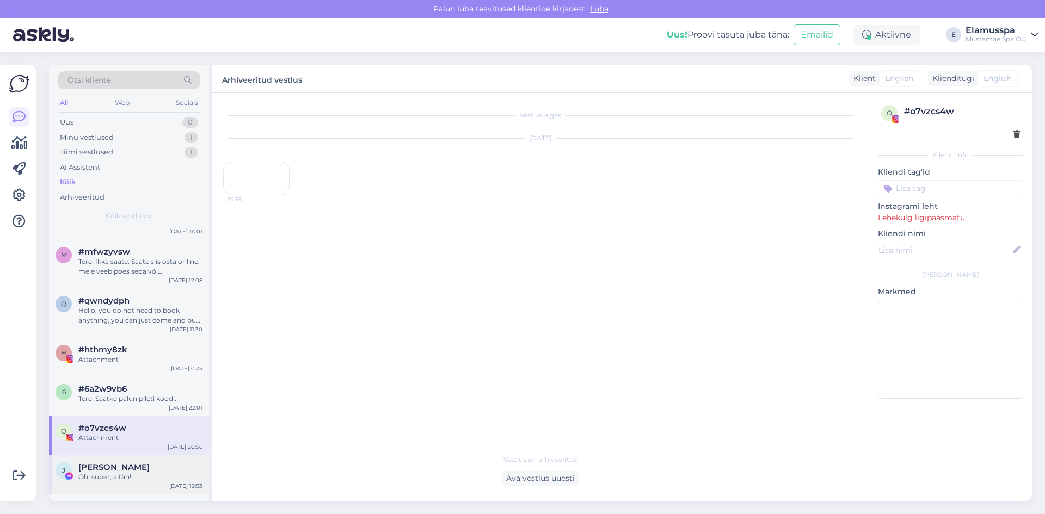
click at [139, 472] on div "Oh, super, aitäh!" at bounding box center [140, 477] width 124 height 10
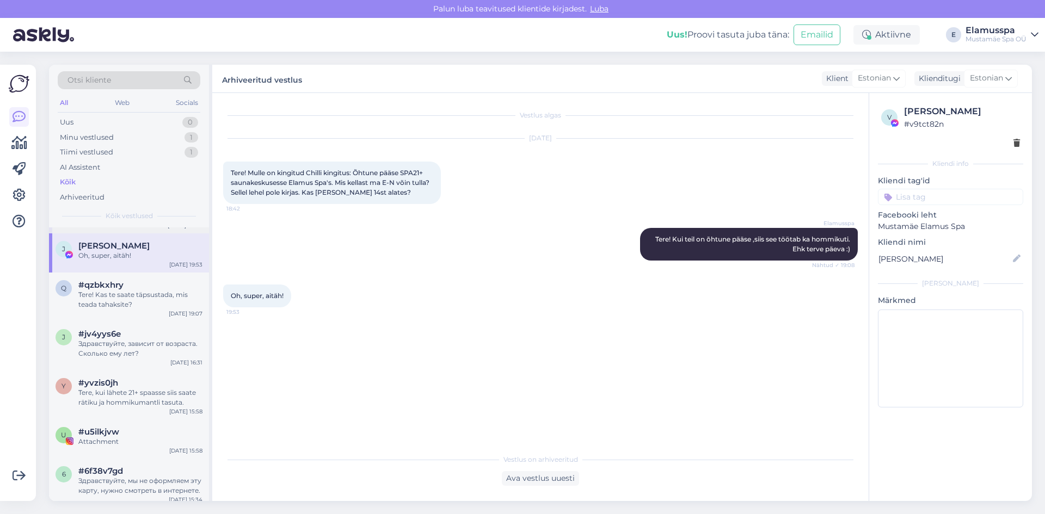
scroll to position [435, 0]
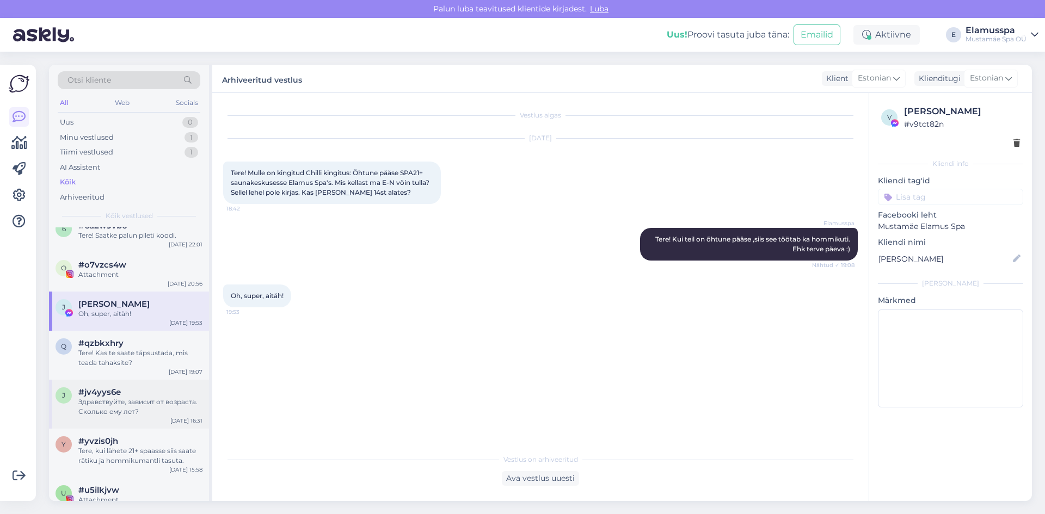
click at [140, 411] on div "Здравствуйте, зависит от возраста. Сколько ему лет?" at bounding box center [140, 407] width 124 height 20
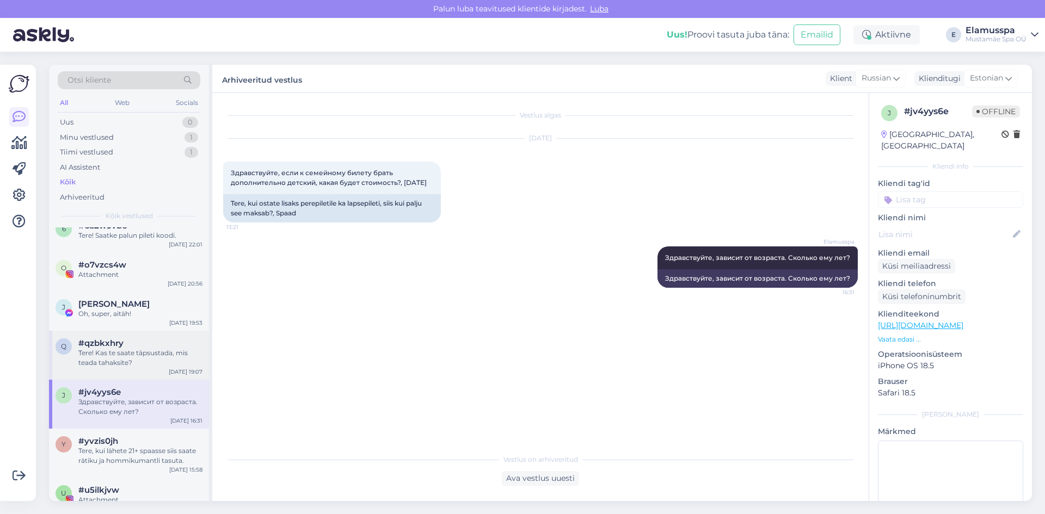
click at [146, 347] on div "#qzbkxhry" at bounding box center [140, 343] width 124 height 10
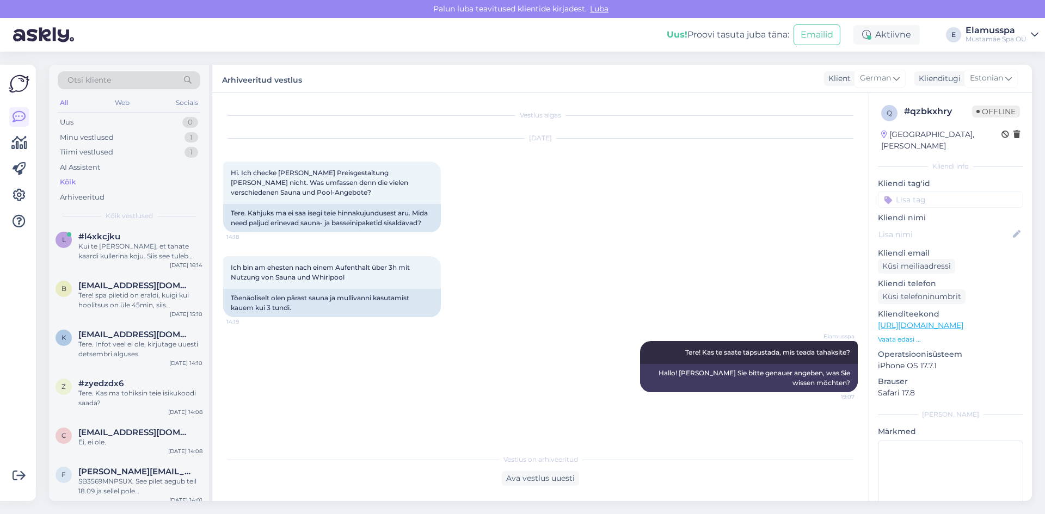
scroll to position [0, 0]
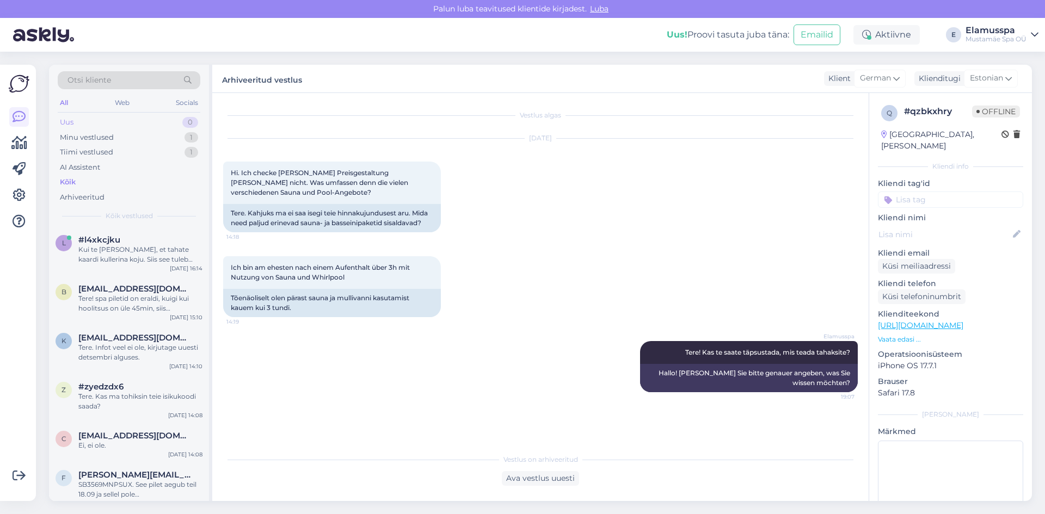
click at [101, 123] on div "Uus 0" at bounding box center [129, 122] width 143 height 15
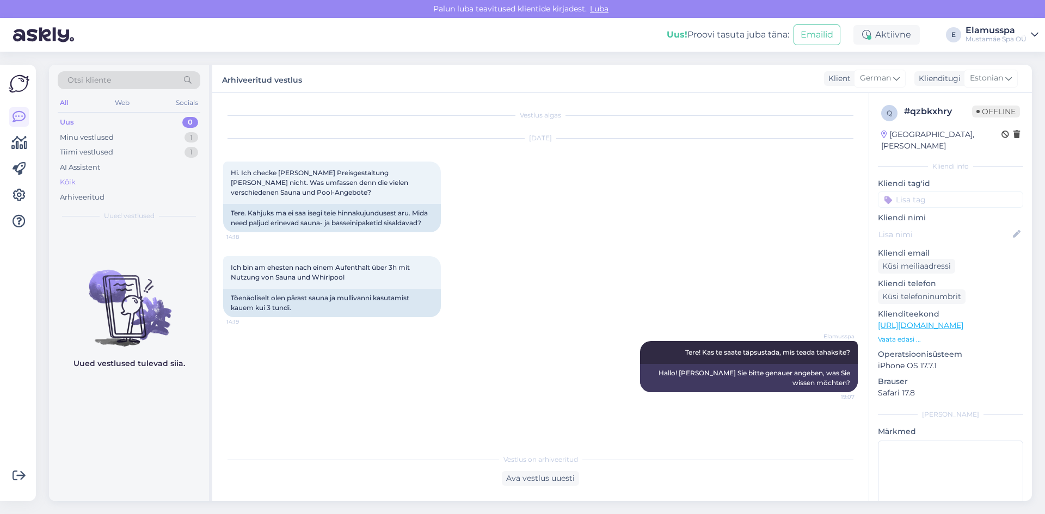
click at [135, 181] on div "Kõik" at bounding box center [129, 182] width 143 height 15
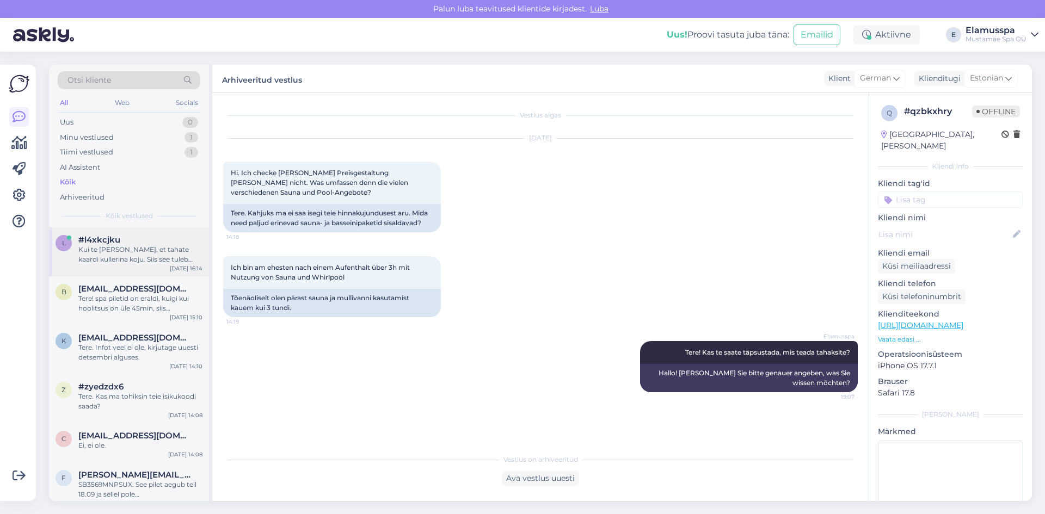
click at [166, 267] on div "l #l4xkcjku Kui te [PERSON_NAME], et tahate kaardi kullerina koju. Siis see tul…" at bounding box center [129, 251] width 160 height 49
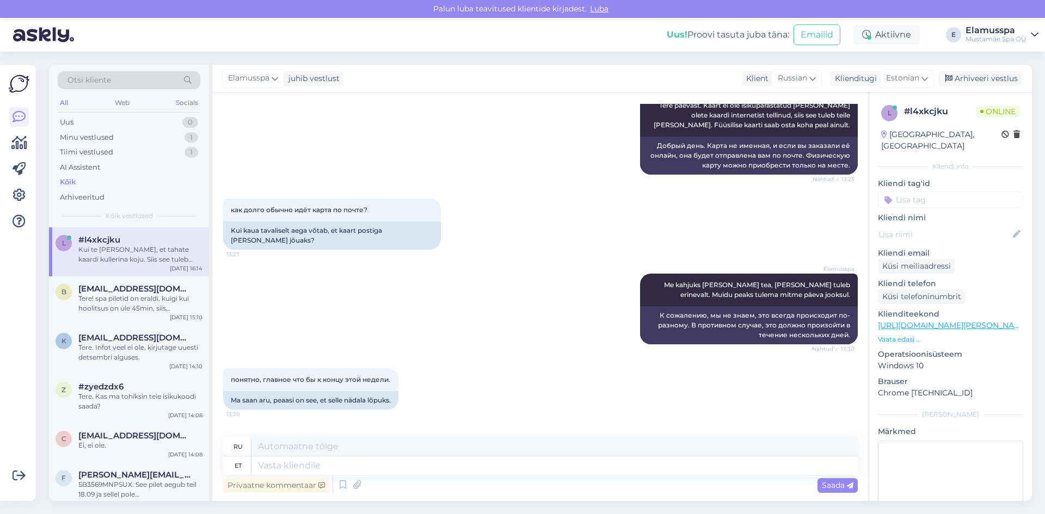
scroll to position [272, 0]
